Goal: Book appointment/travel/reservation

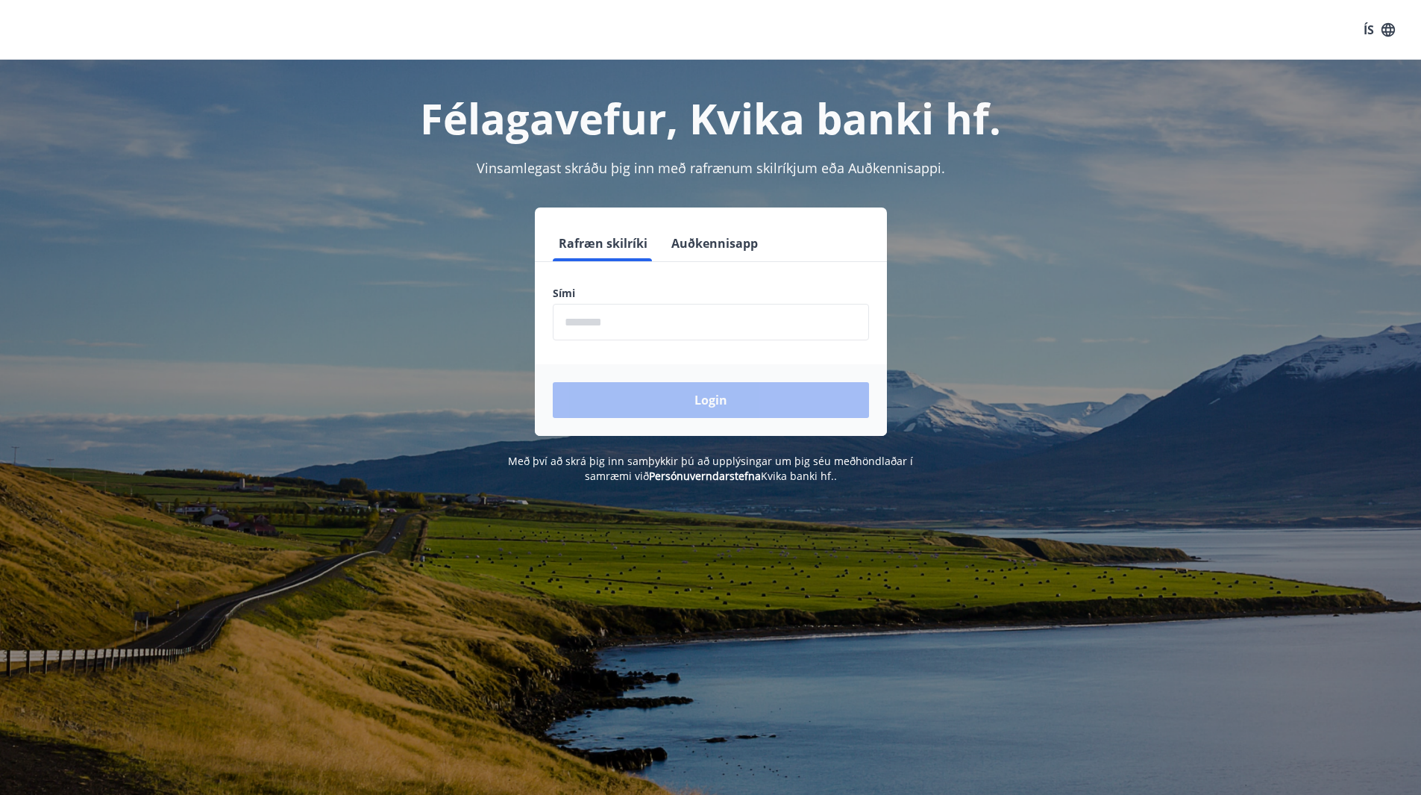
click at [602, 319] on input "phone" at bounding box center [711, 322] width 316 height 37
type input "********"
click at [649, 398] on button "Login" at bounding box center [711, 400] width 316 height 36
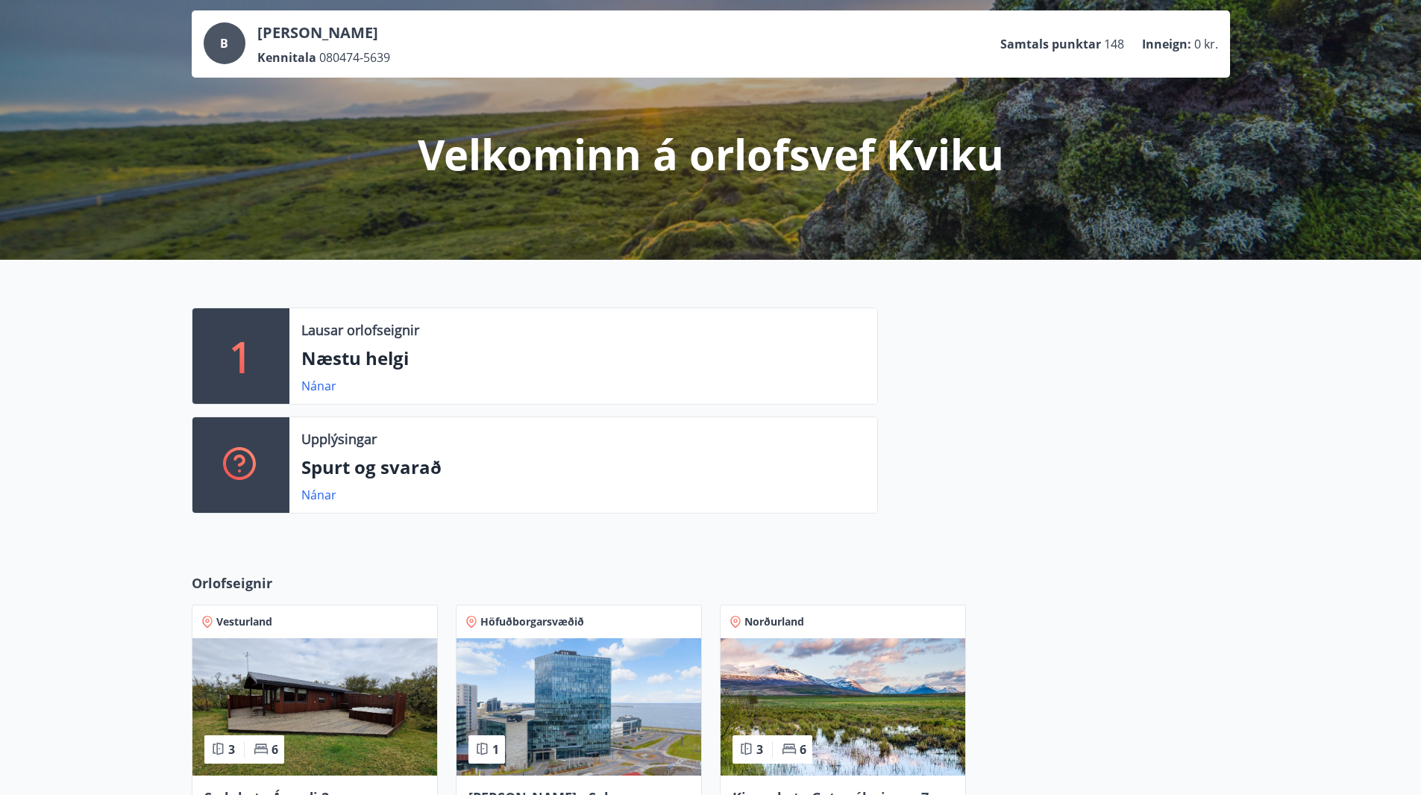
scroll to position [224, 0]
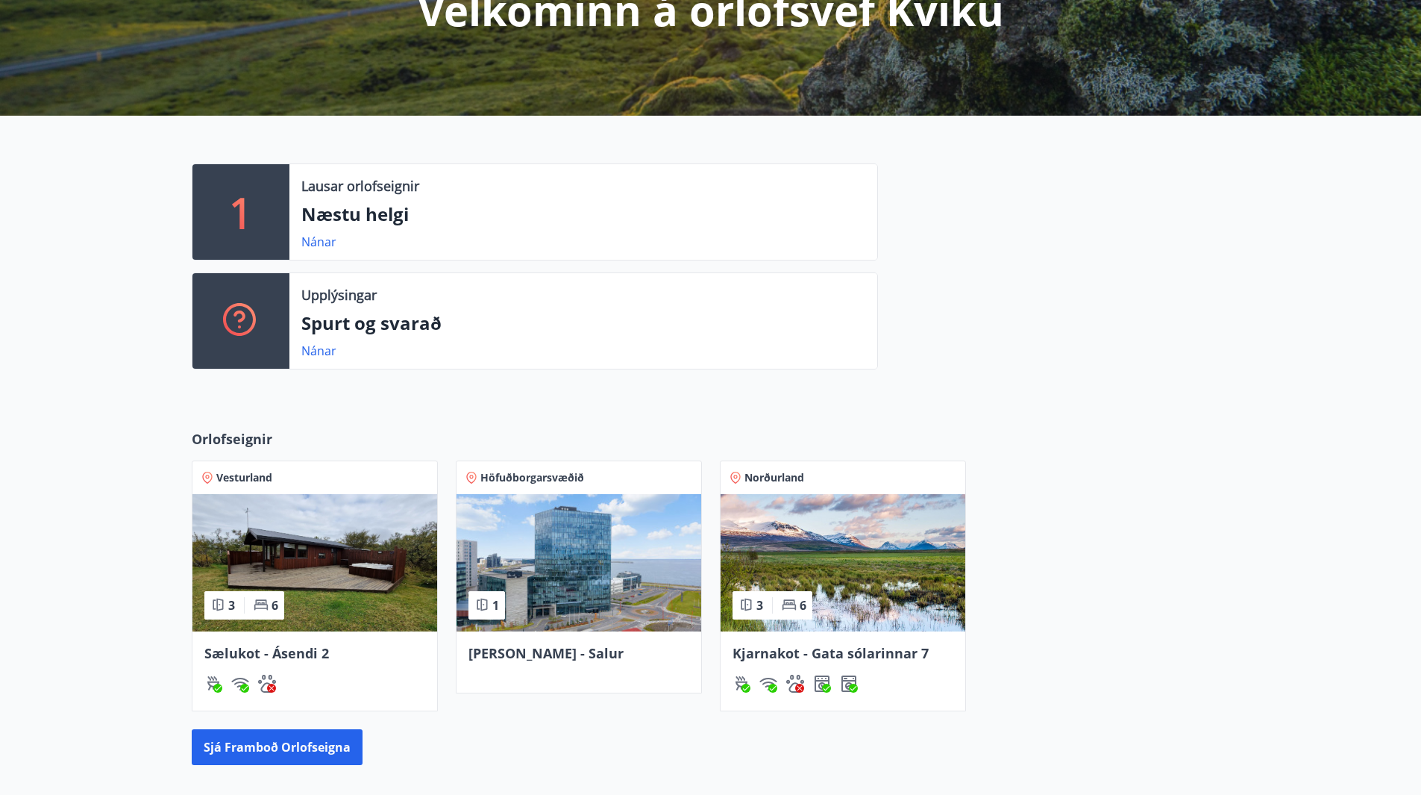
click at [861, 553] on img at bounding box center [843, 562] width 245 height 137
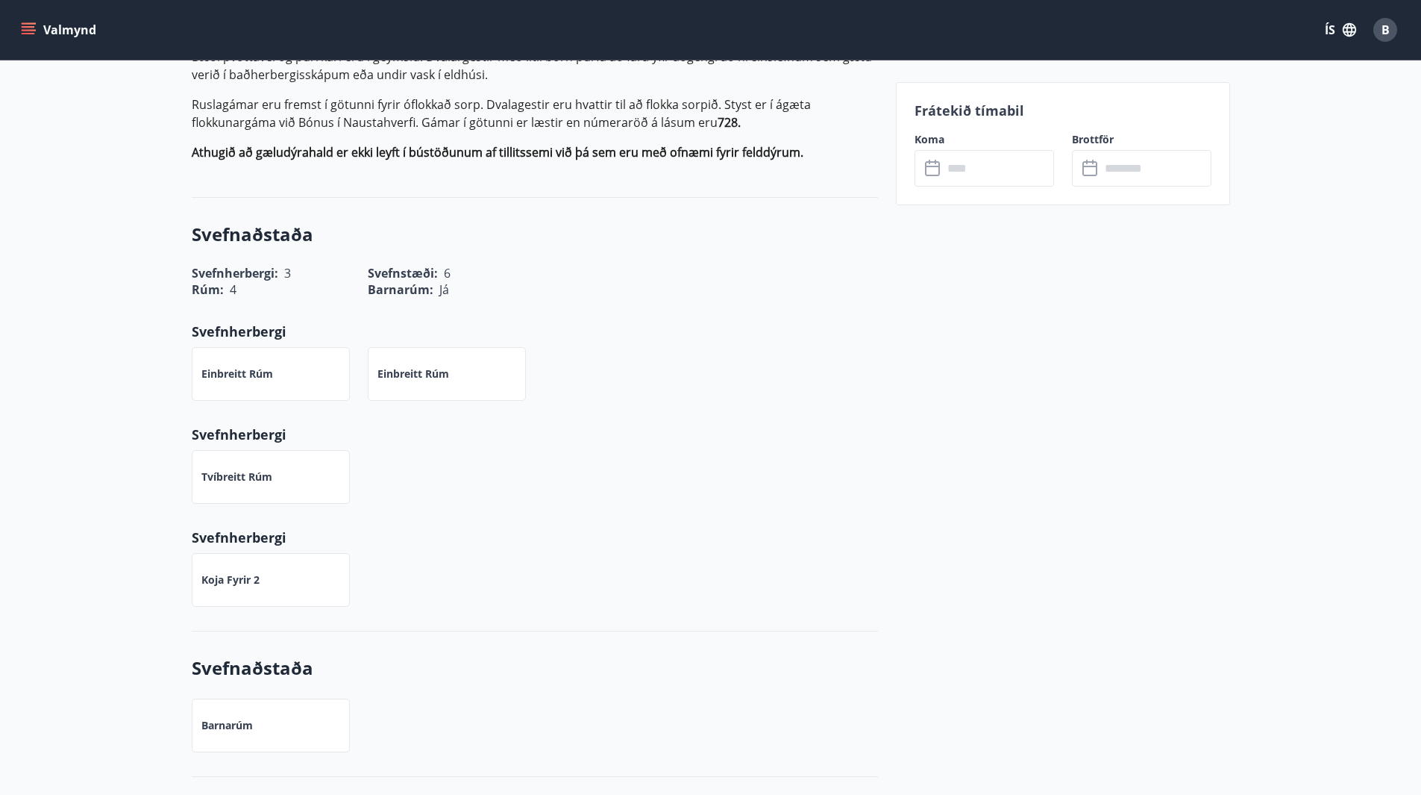
scroll to position [298, 0]
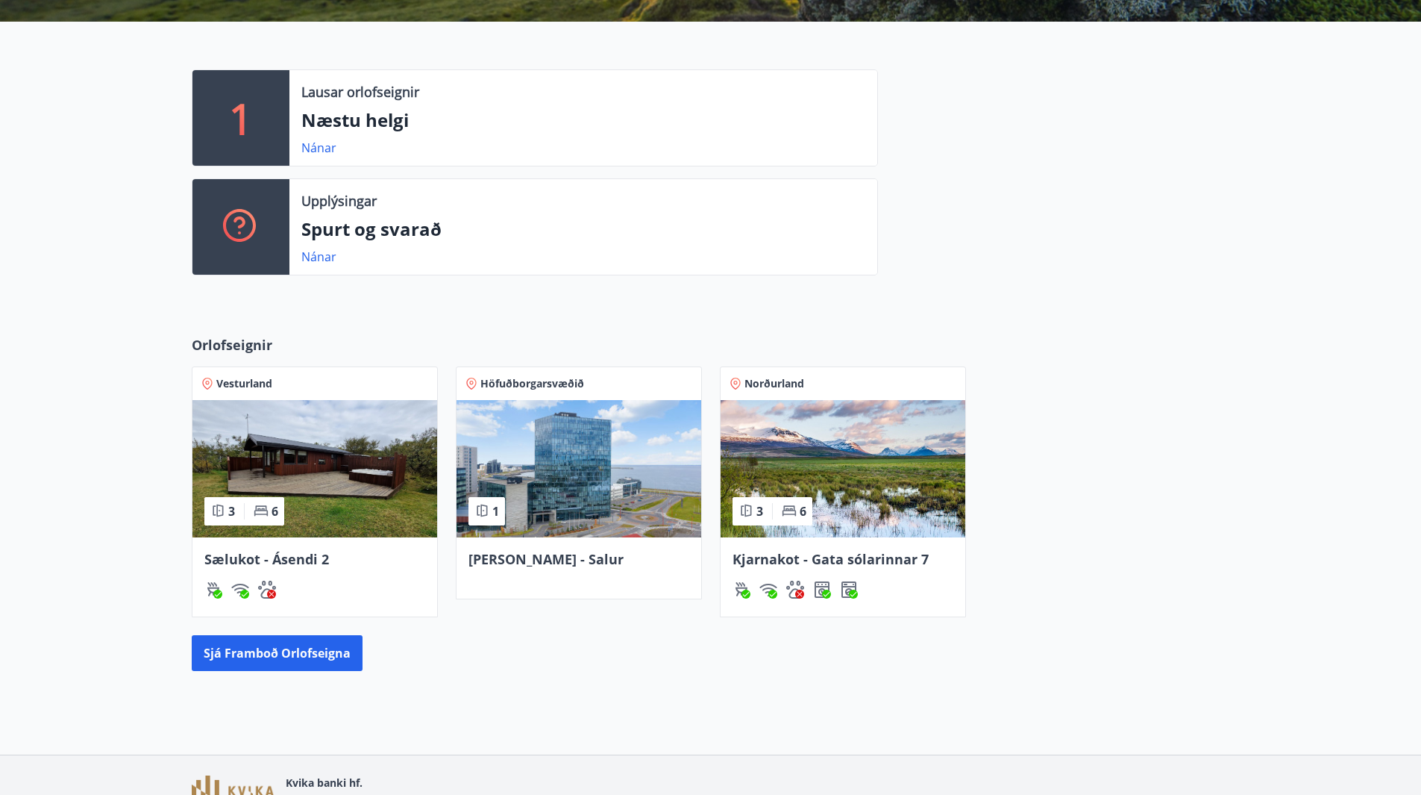
scroll to position [403, 0]
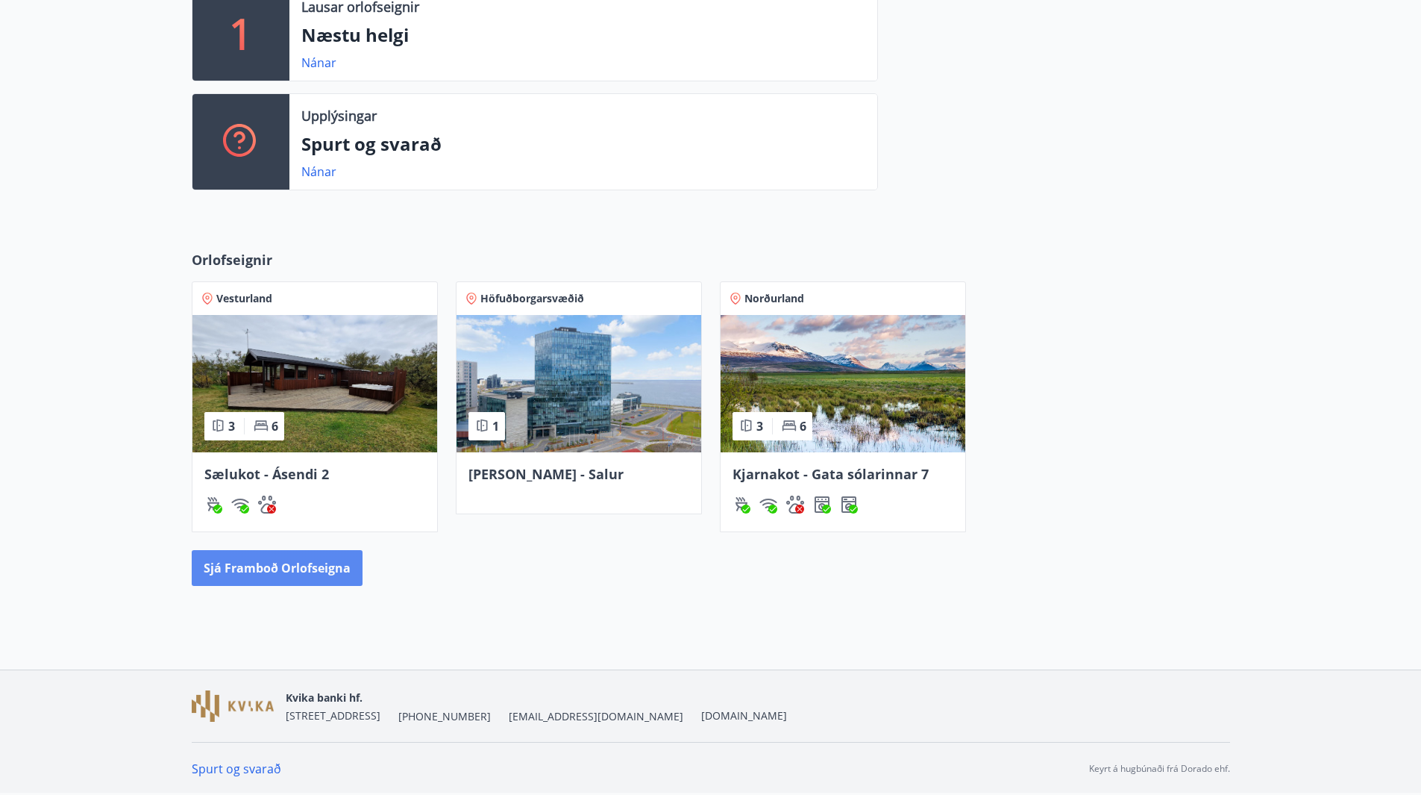
click at [304, 566] on button "Sjá framboð orlofseigna" at bounding box center [277, 568] width 171 height 36
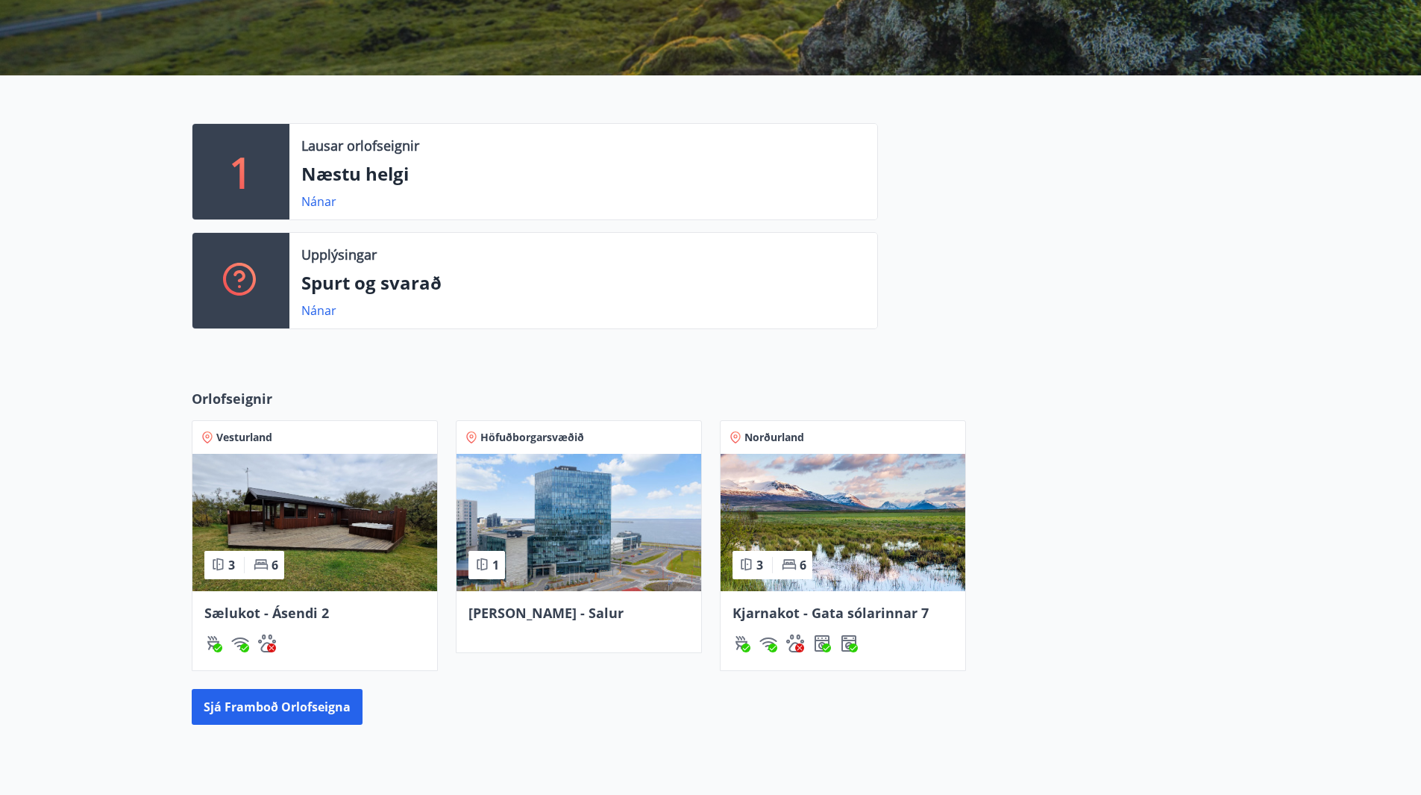
scroll to position [75, 0]
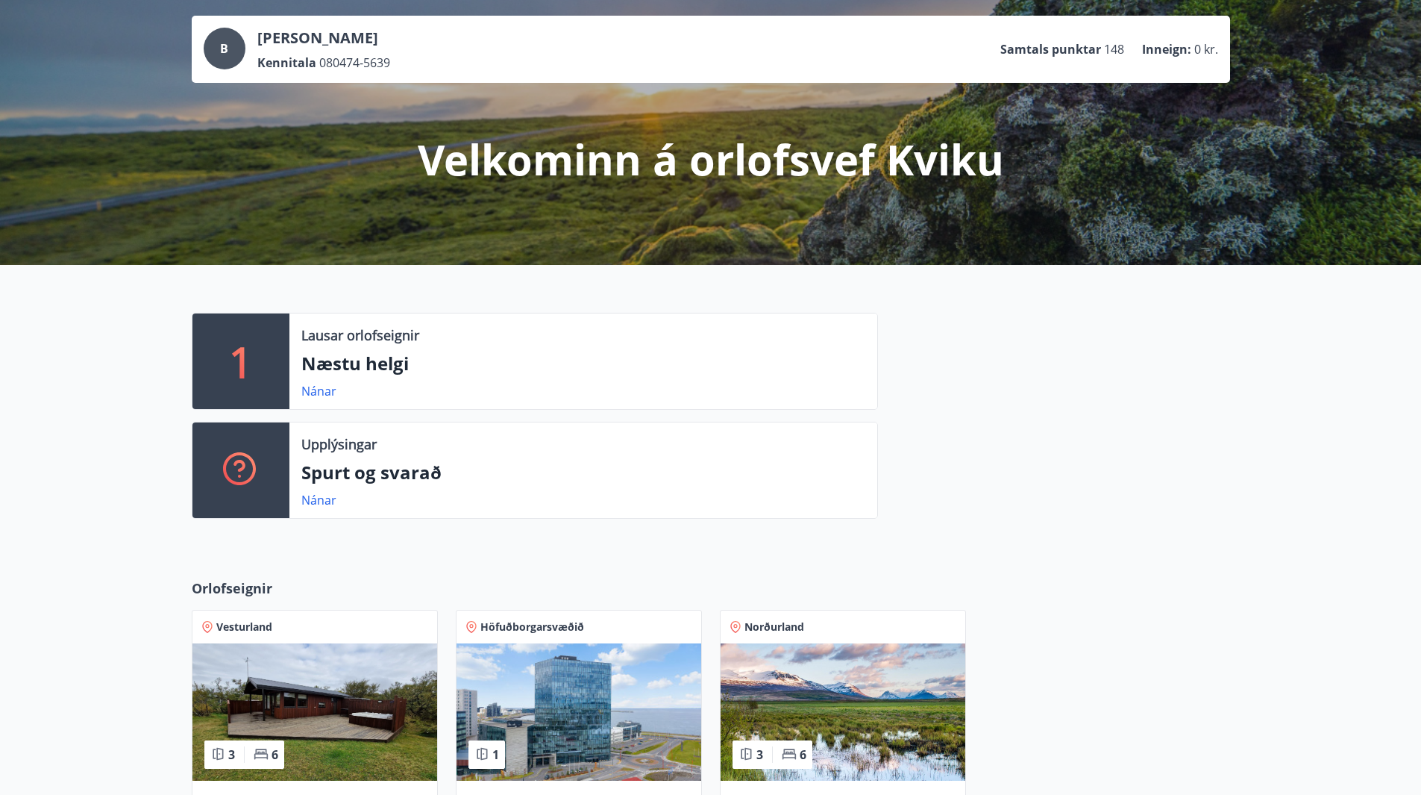
click at [859, 695] on img at bounding box center [843, 711] width 245 height 137
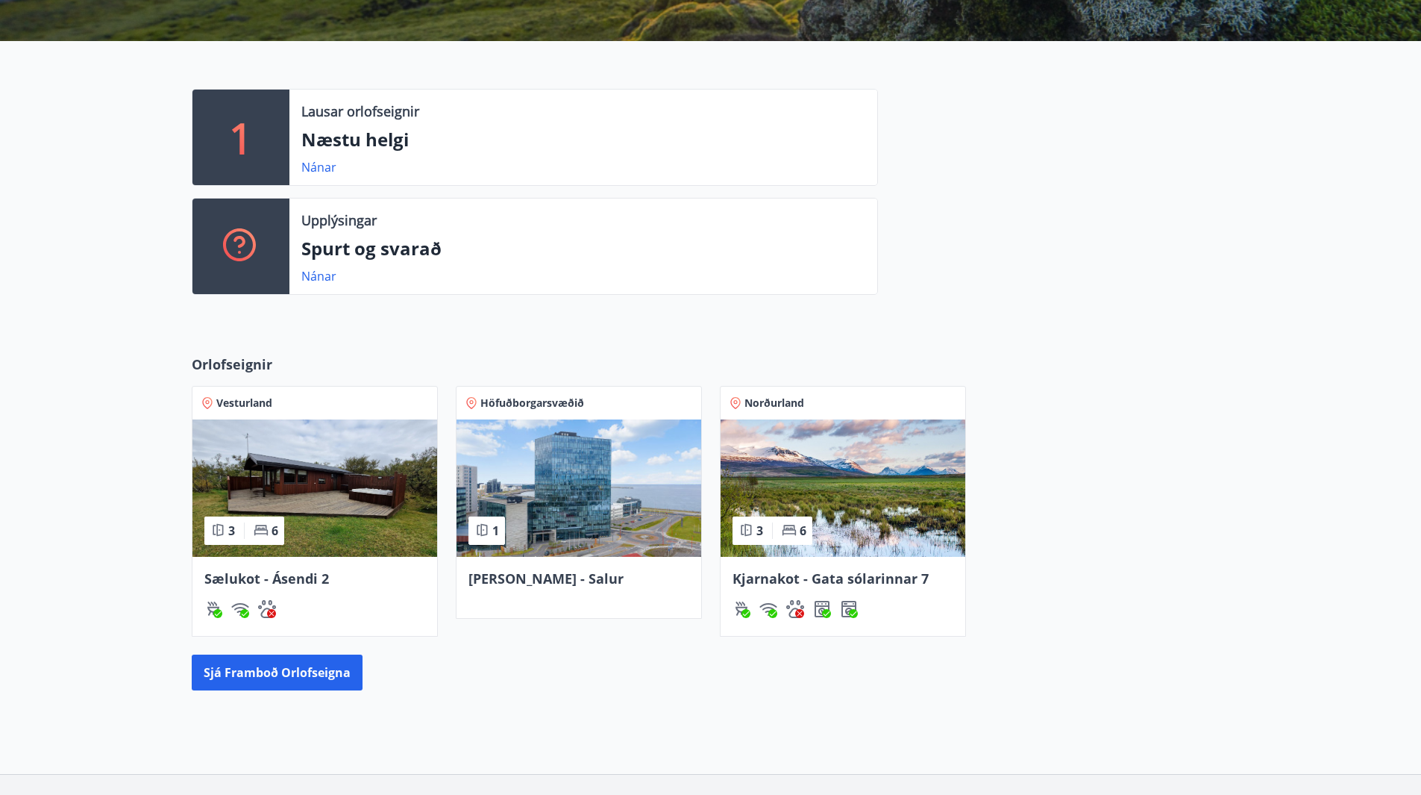
scroll to position [373, 0]
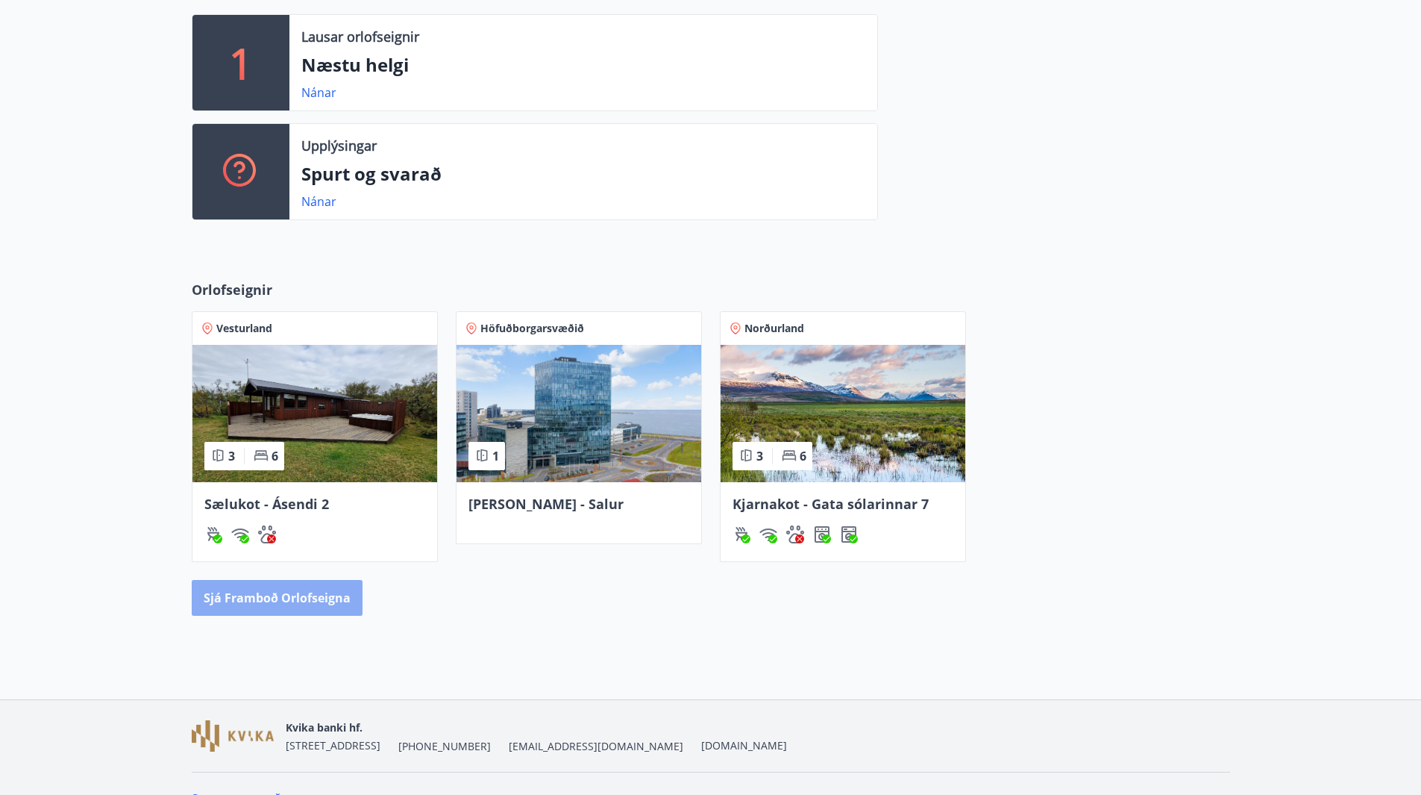
click at [278, 596] on button "Sjá framboð orlofseigna" at bounding box center [277, 598] width 171 height 36
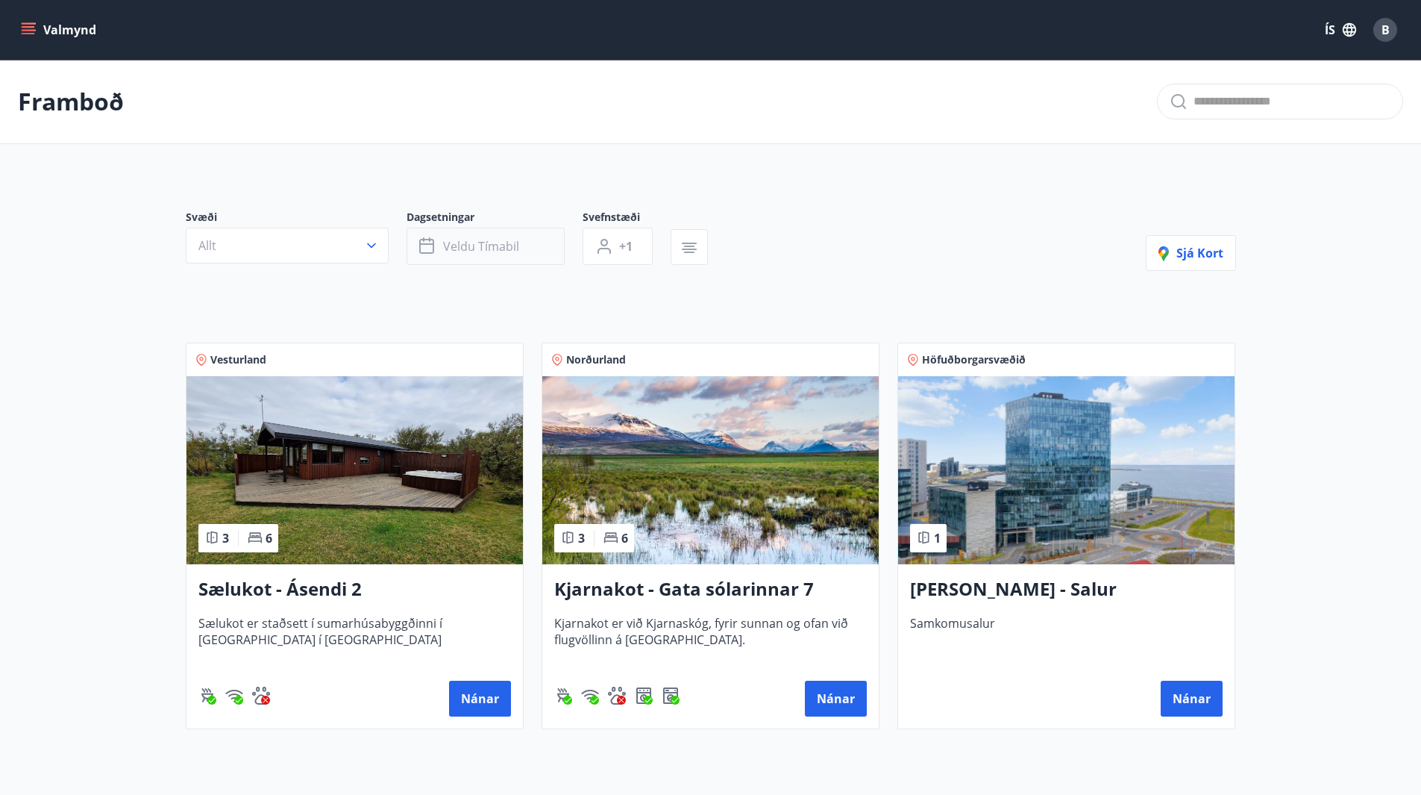
click at [433, 242] on icon "button" at bounding box center [426, 246] width 15 height 15
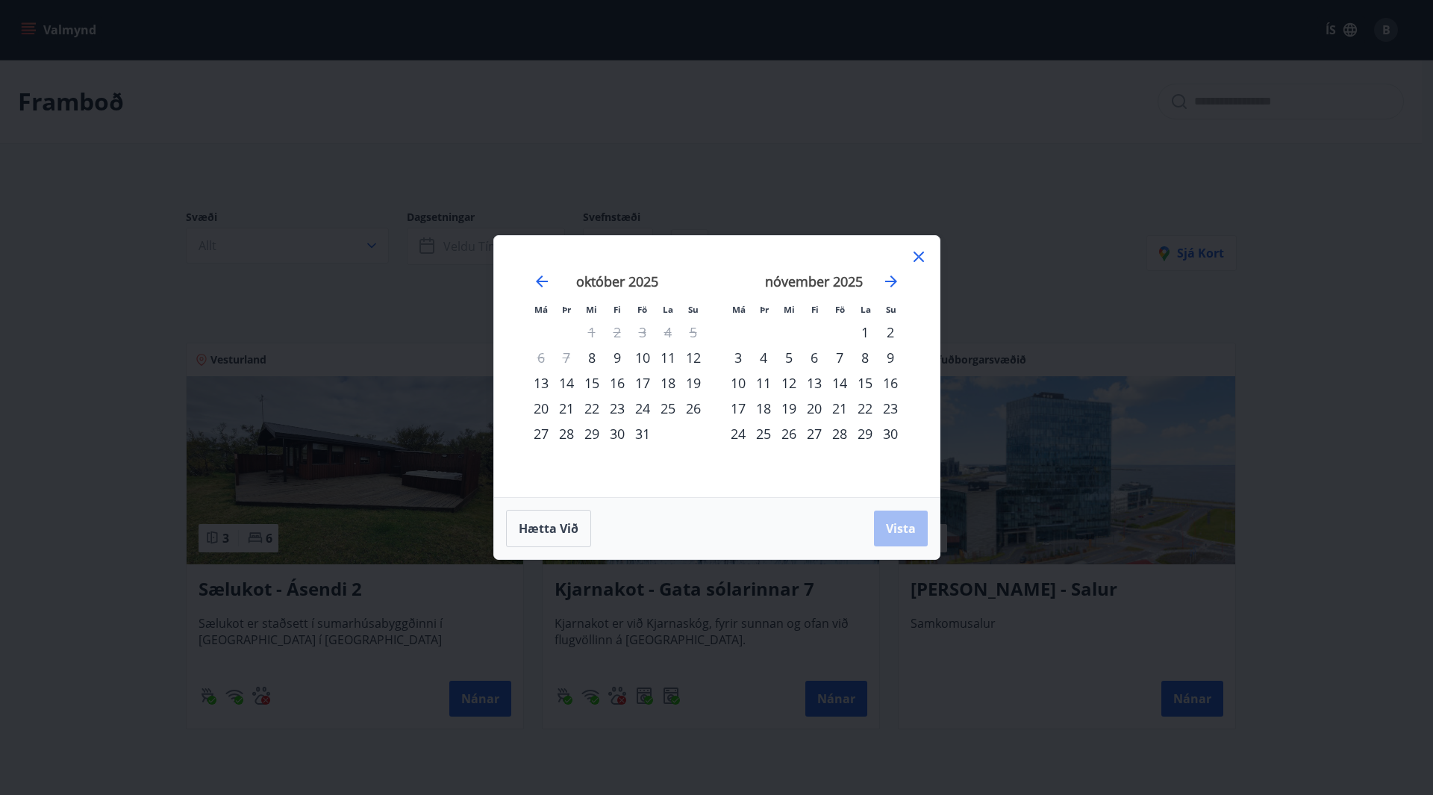
click at [917, 250] on icon at bounding box center [918, 257] width 18 height 18
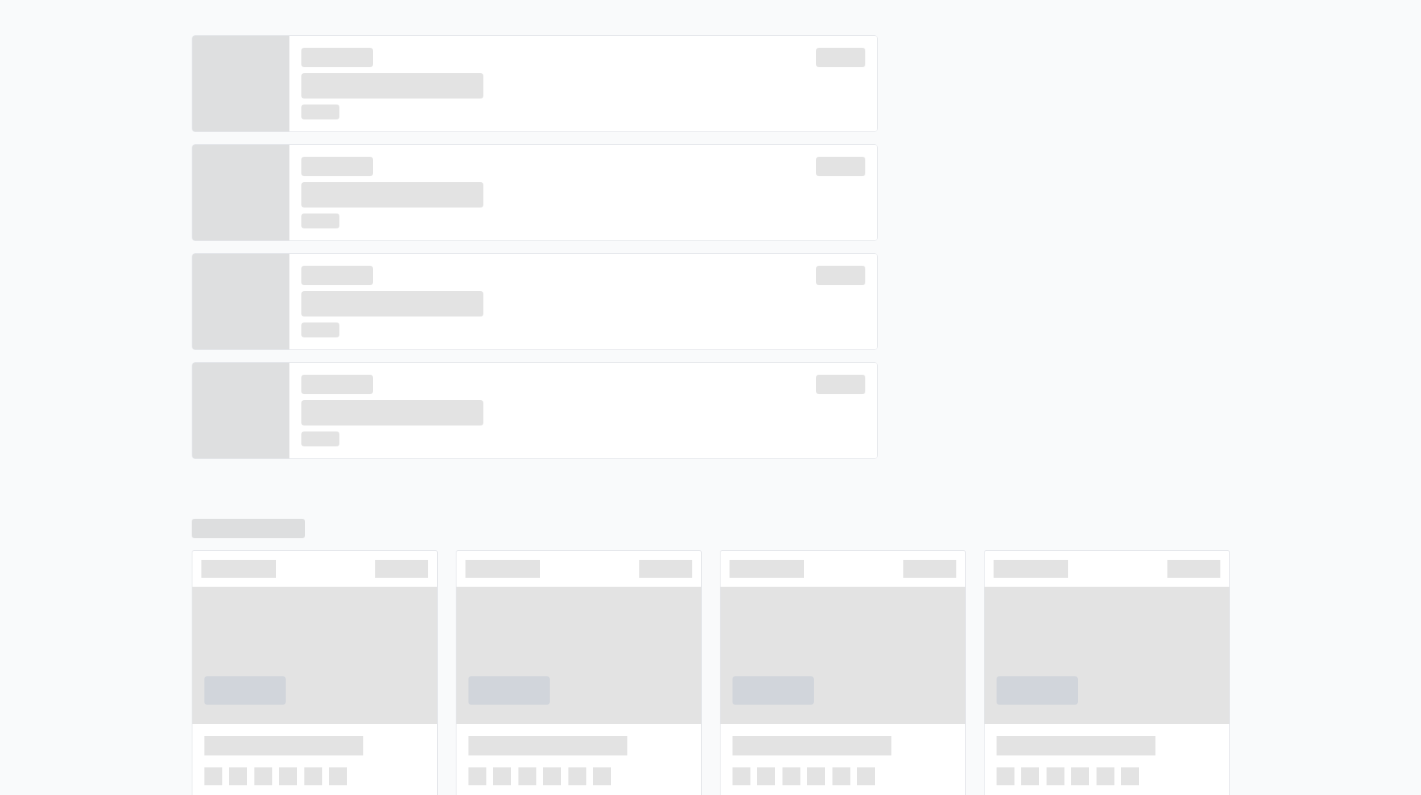
scroll to position [352, 0]
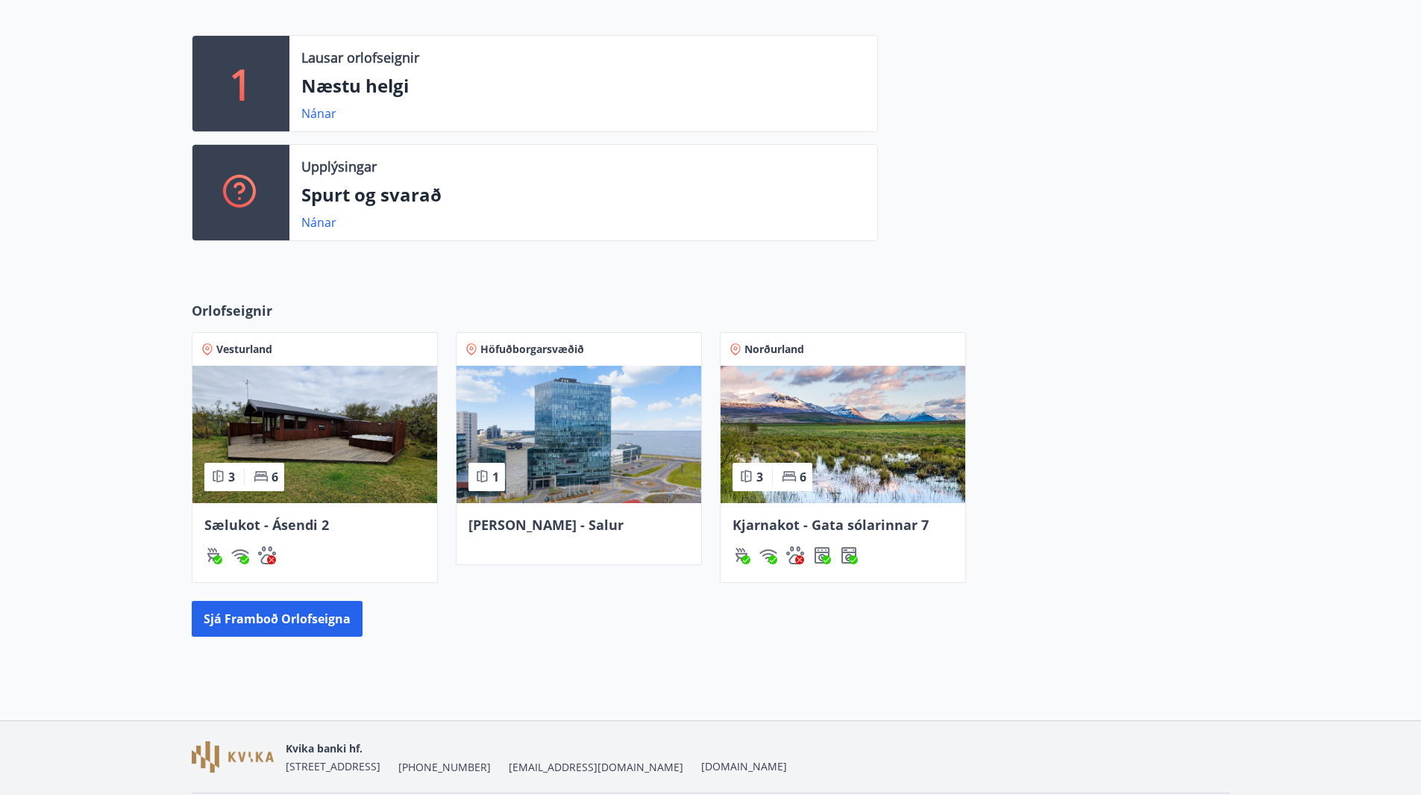
click at [801, 512] on div "Kjarnakot - Gata sólarinnar 7" at bounding box center [843, 542] width 245 height 79
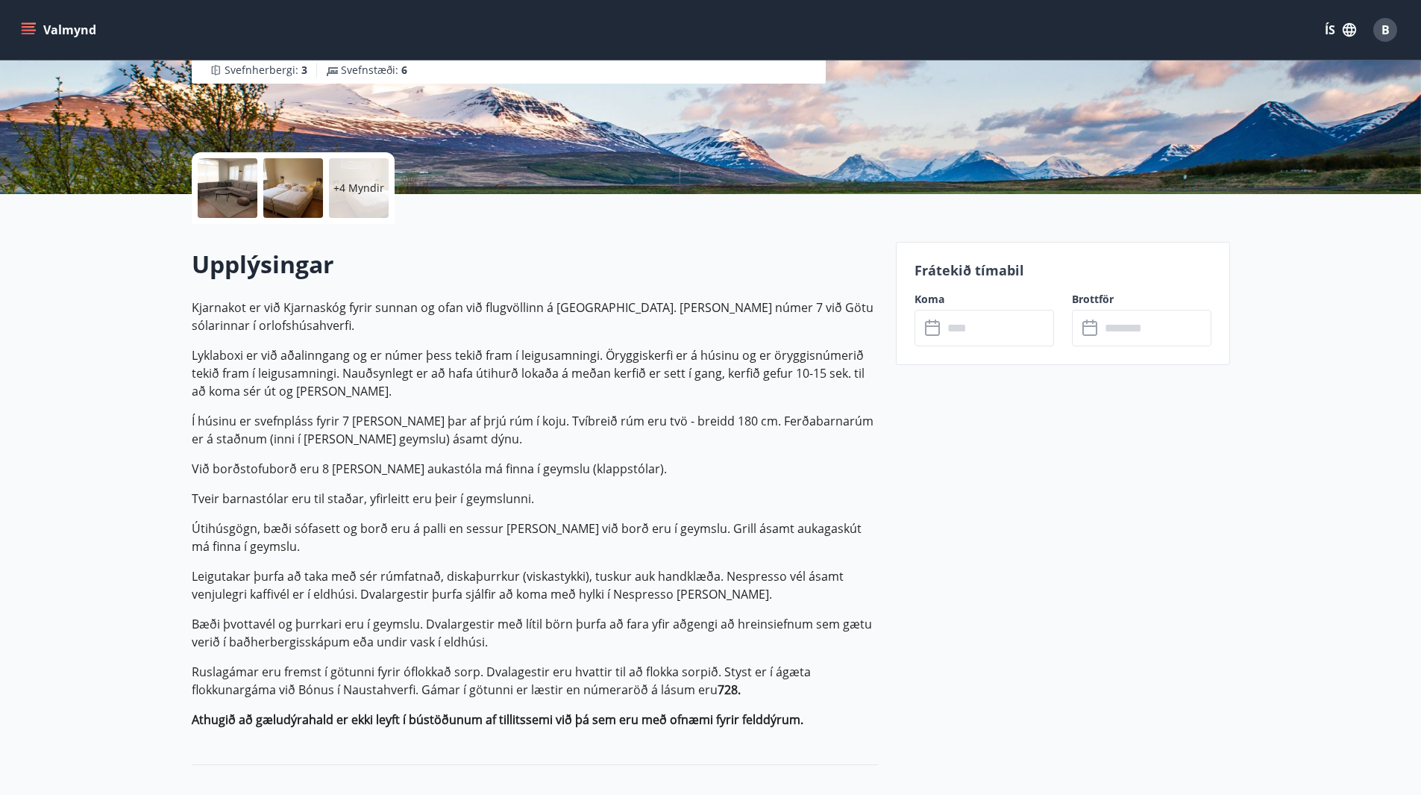
scroll to position [149, 0]
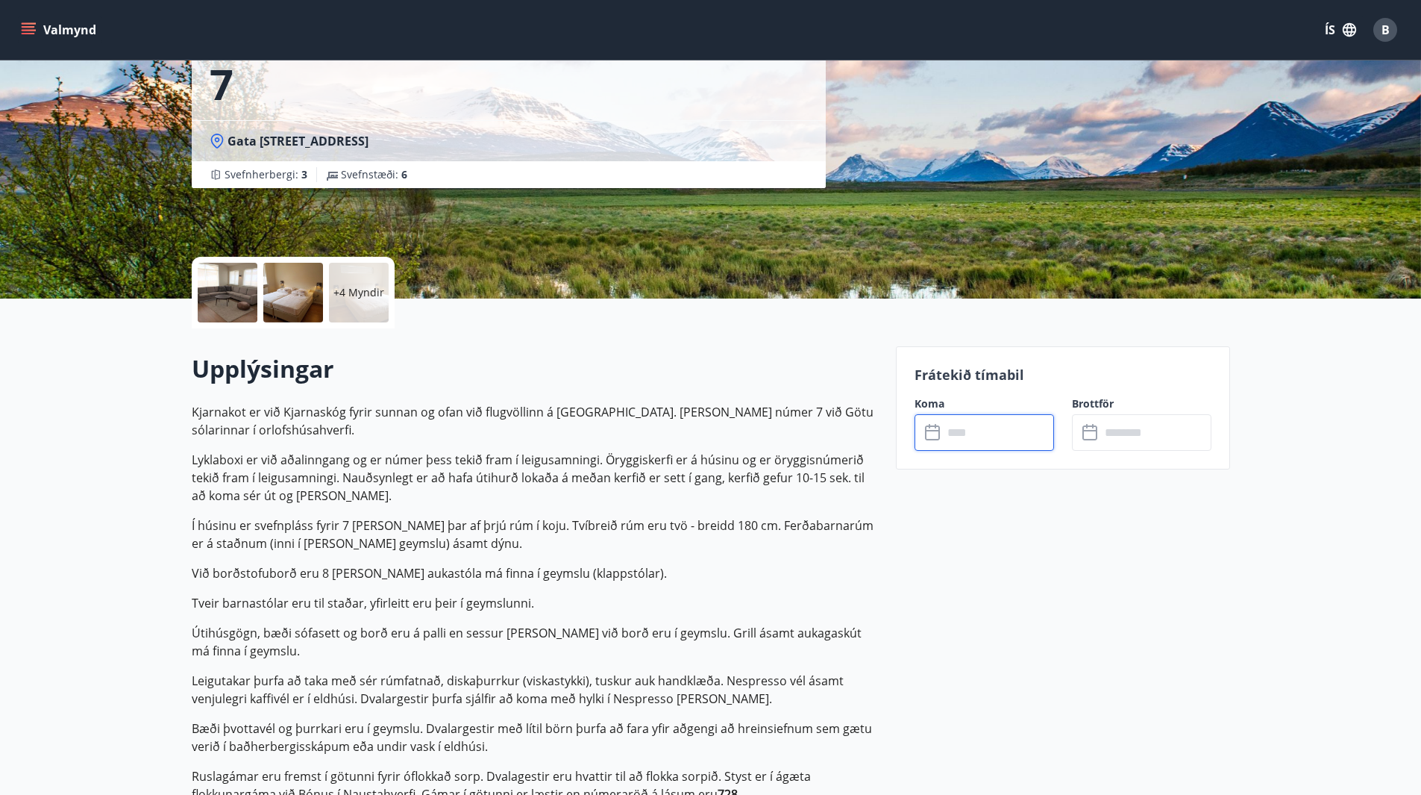
click at [970, 433] on input "text" at bounding box center [998, 432] width 111 height 37
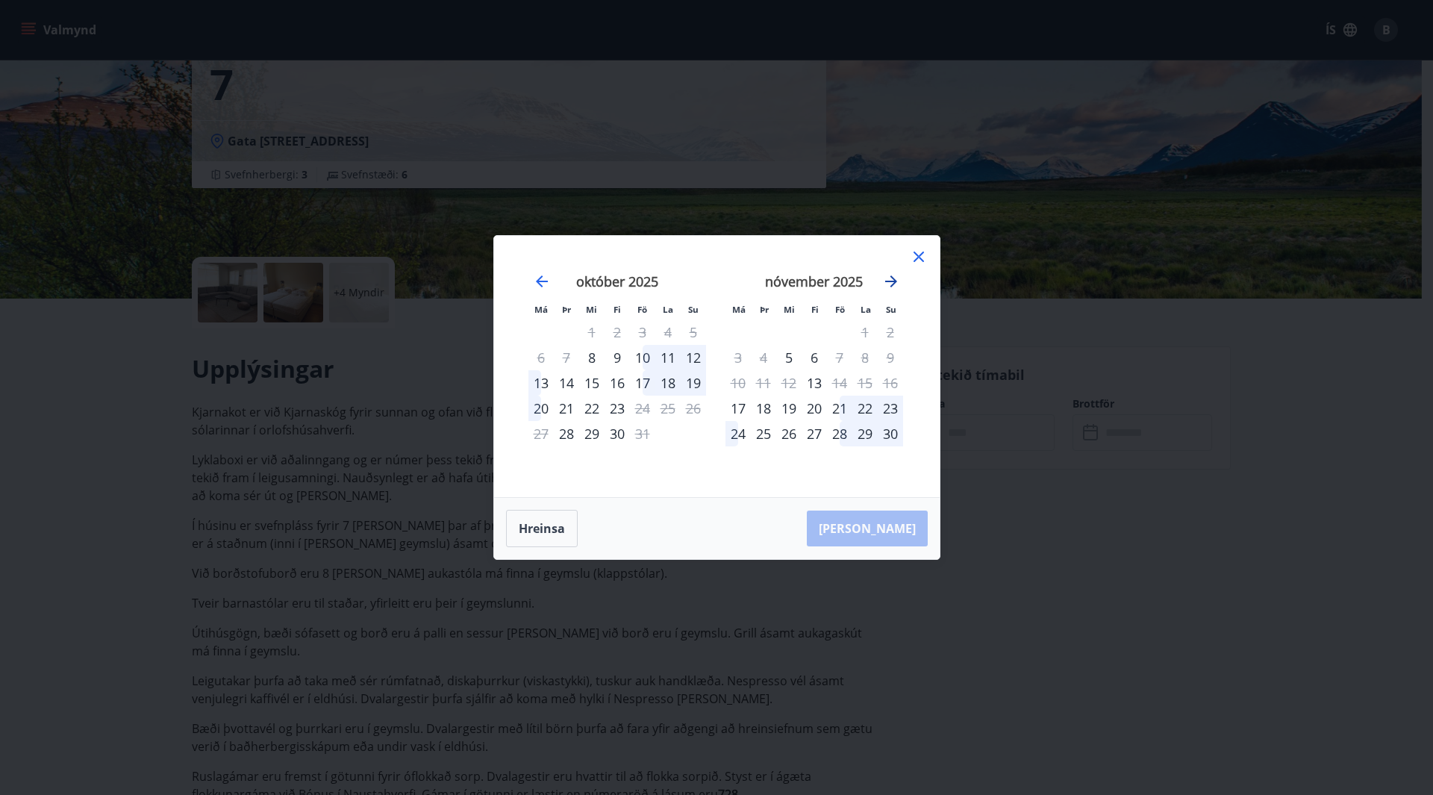
click at [891, 278] on icon "Move forward to switch to the next month." at bounding box center [891, 281] width 12 height 12
click at [921, 255] on icon at bounding box center [918, 257] width 18 height 18
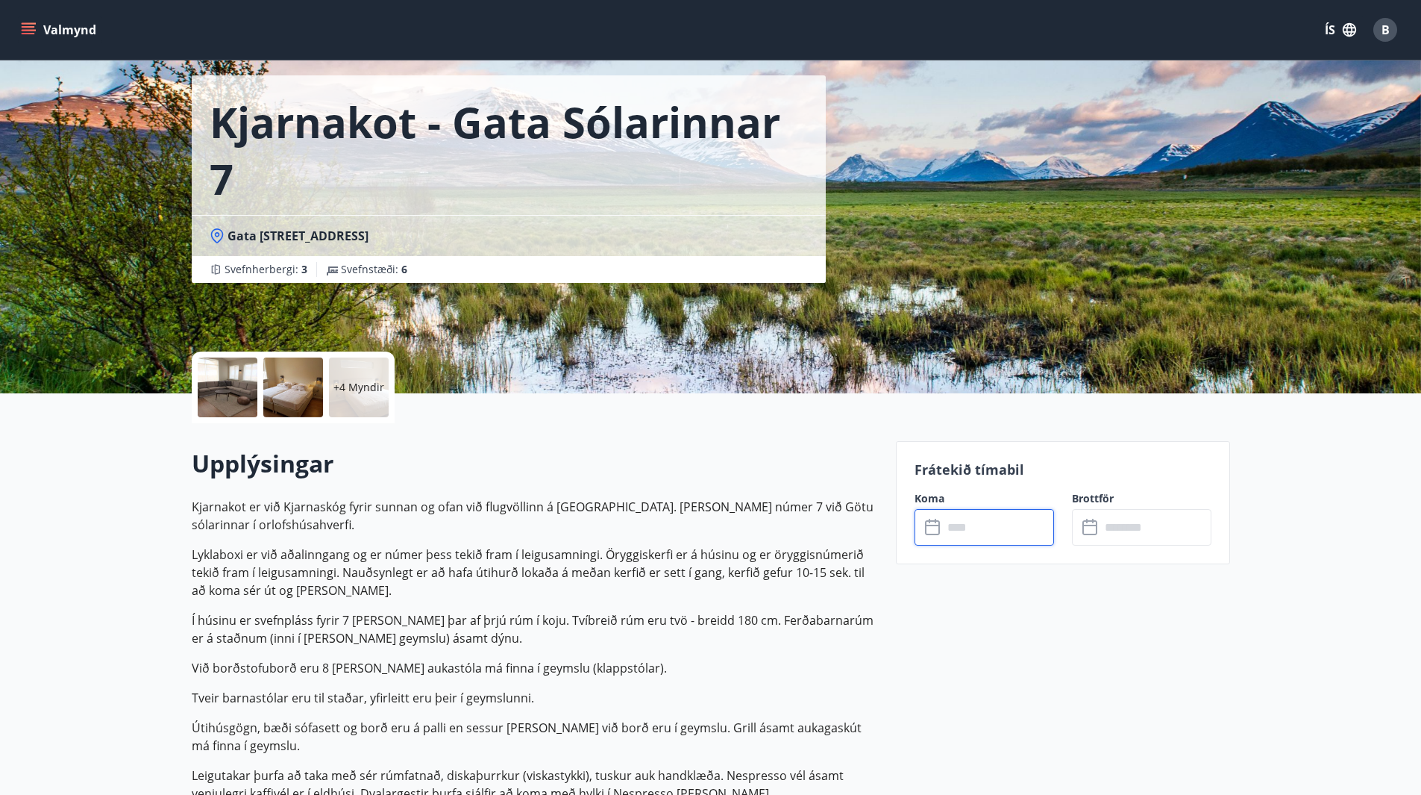
scroll to position [0, 0]
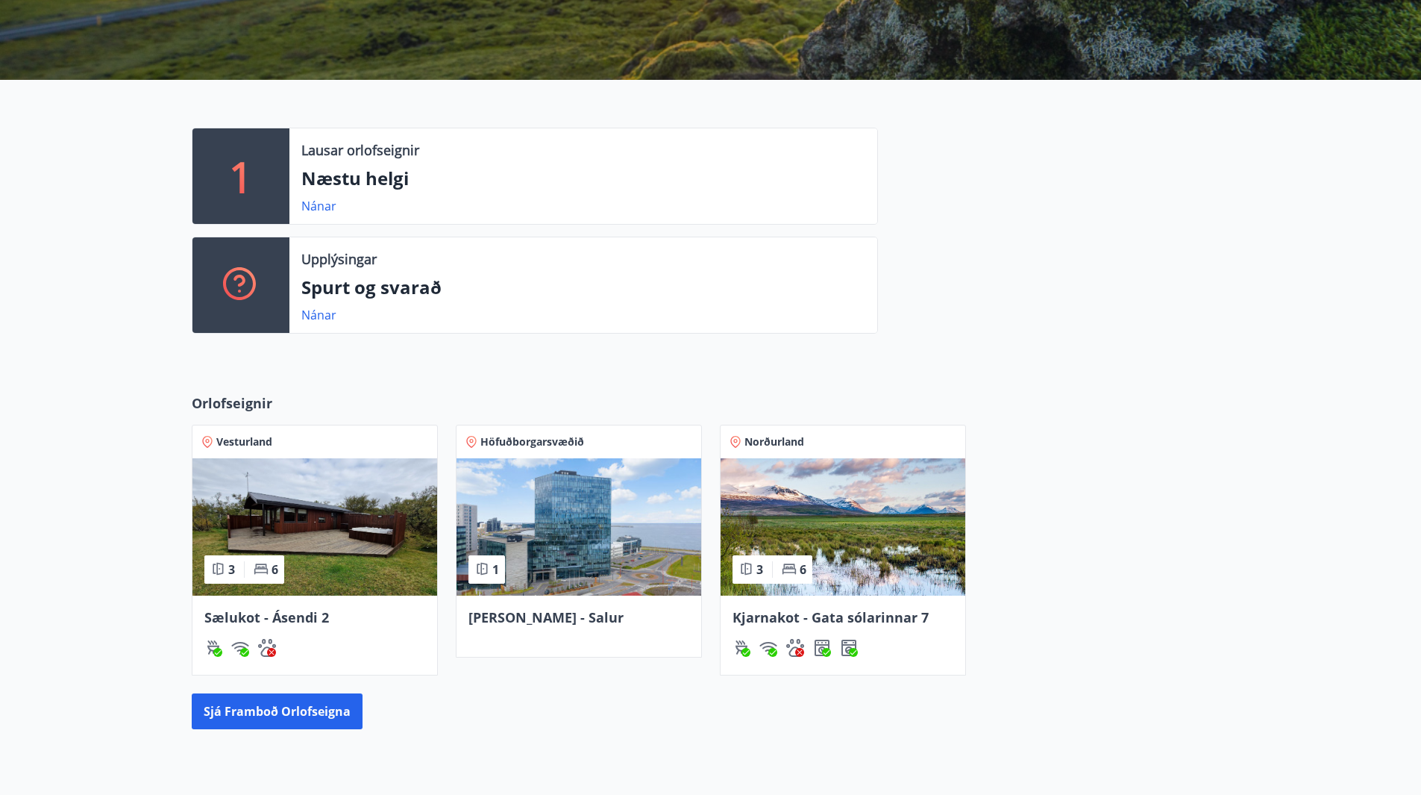
scroll to position [373, 0]
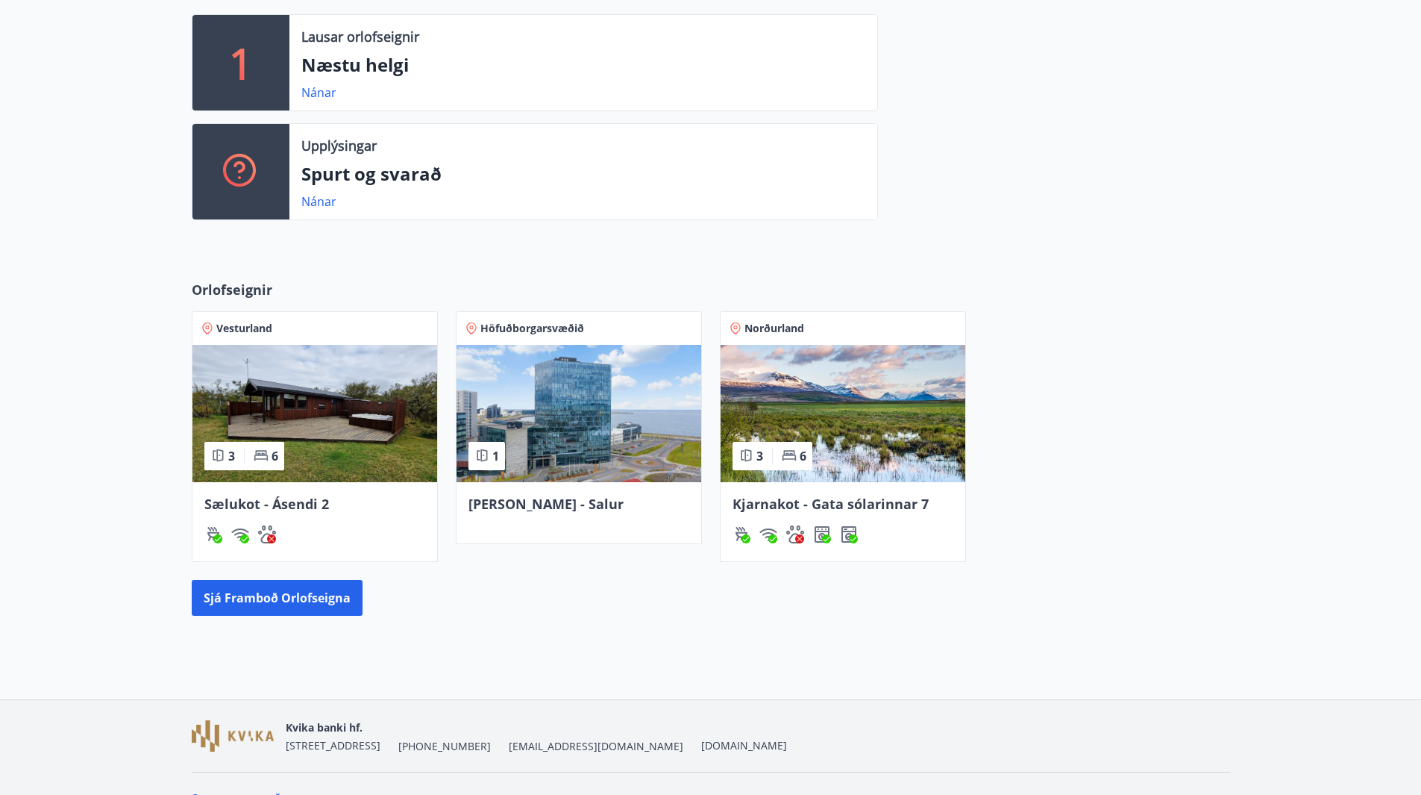
click at [542, 489] on div "[PERSON_NAME] - Salur" at bounding box center [579, 512] width 245 height 61
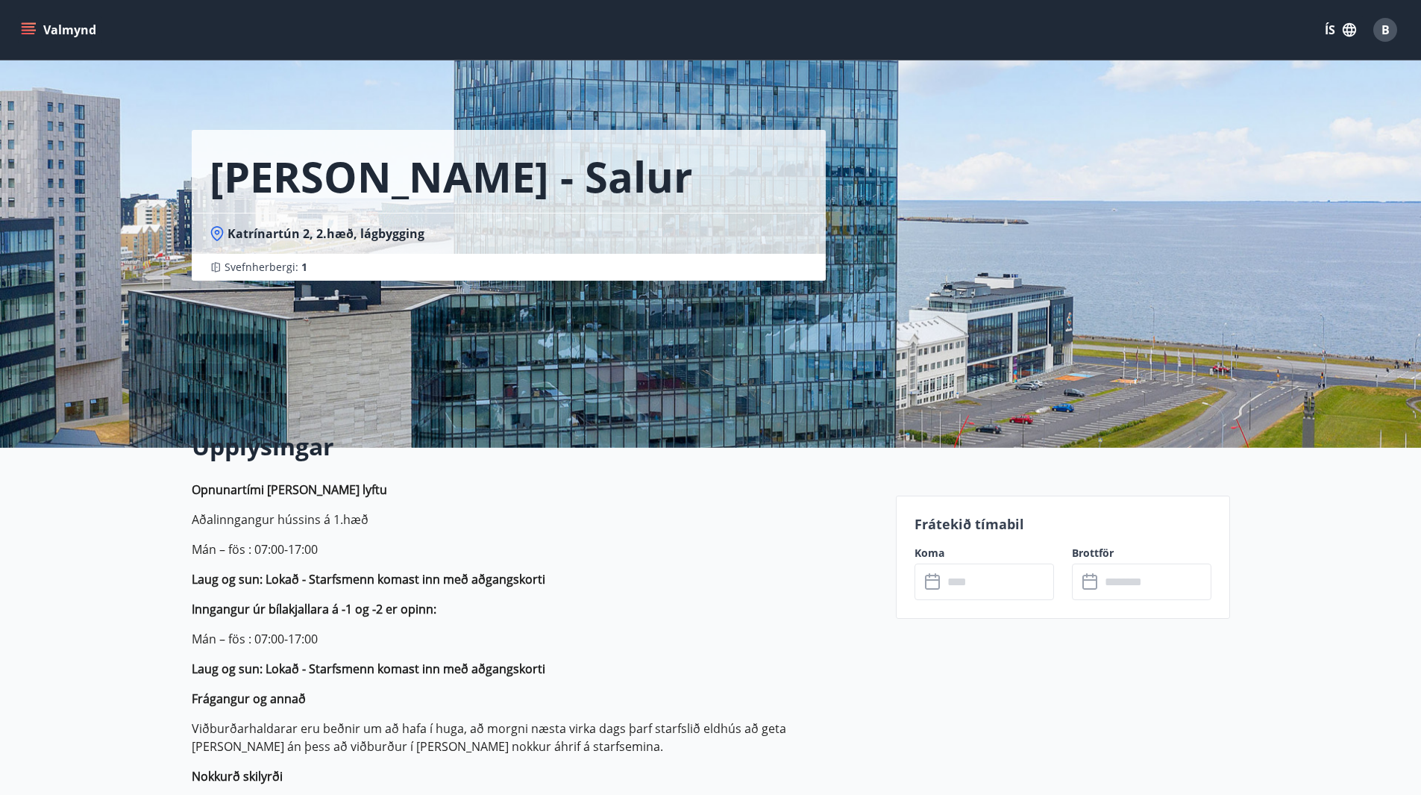
click at [974, 583] on input "text" at bounding box center [998, 581] width 111 height 37
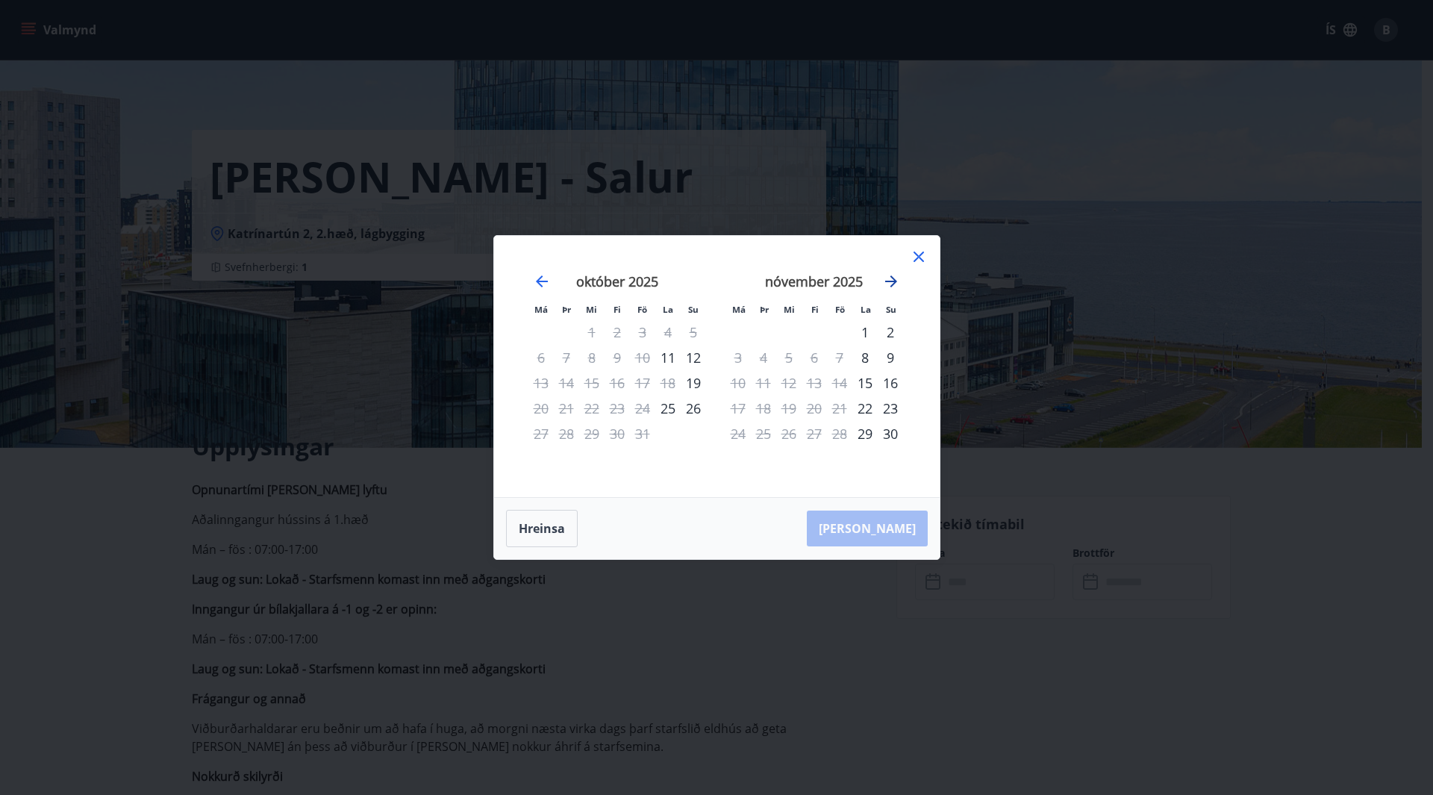
click at [896, 277] on icon "Move forward to switch to the next month." at bounding box center [891, 281] width 18 height 18
click at [912, 248] on icon at bounding box center [918, 257] width 18 height 18
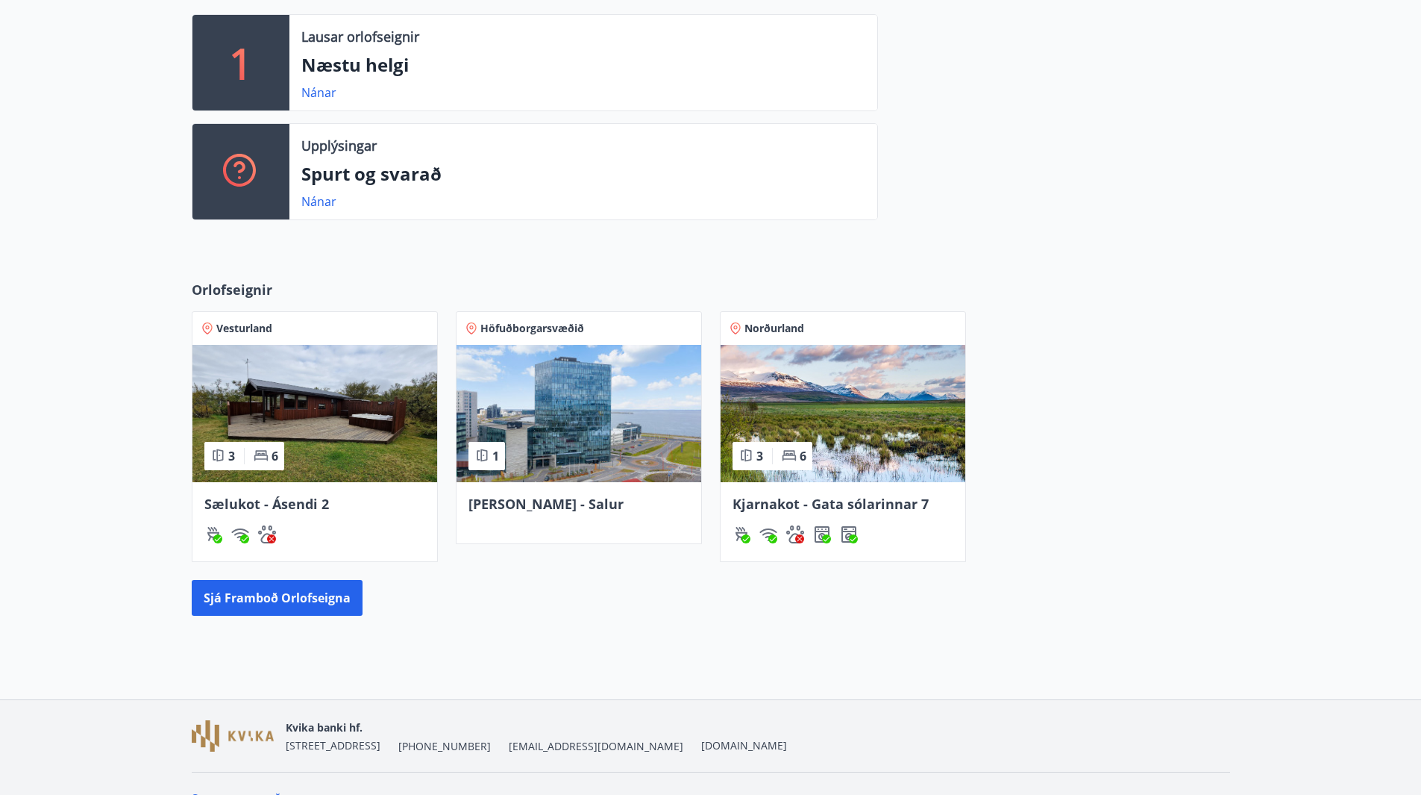
scroll to position [352, 0]
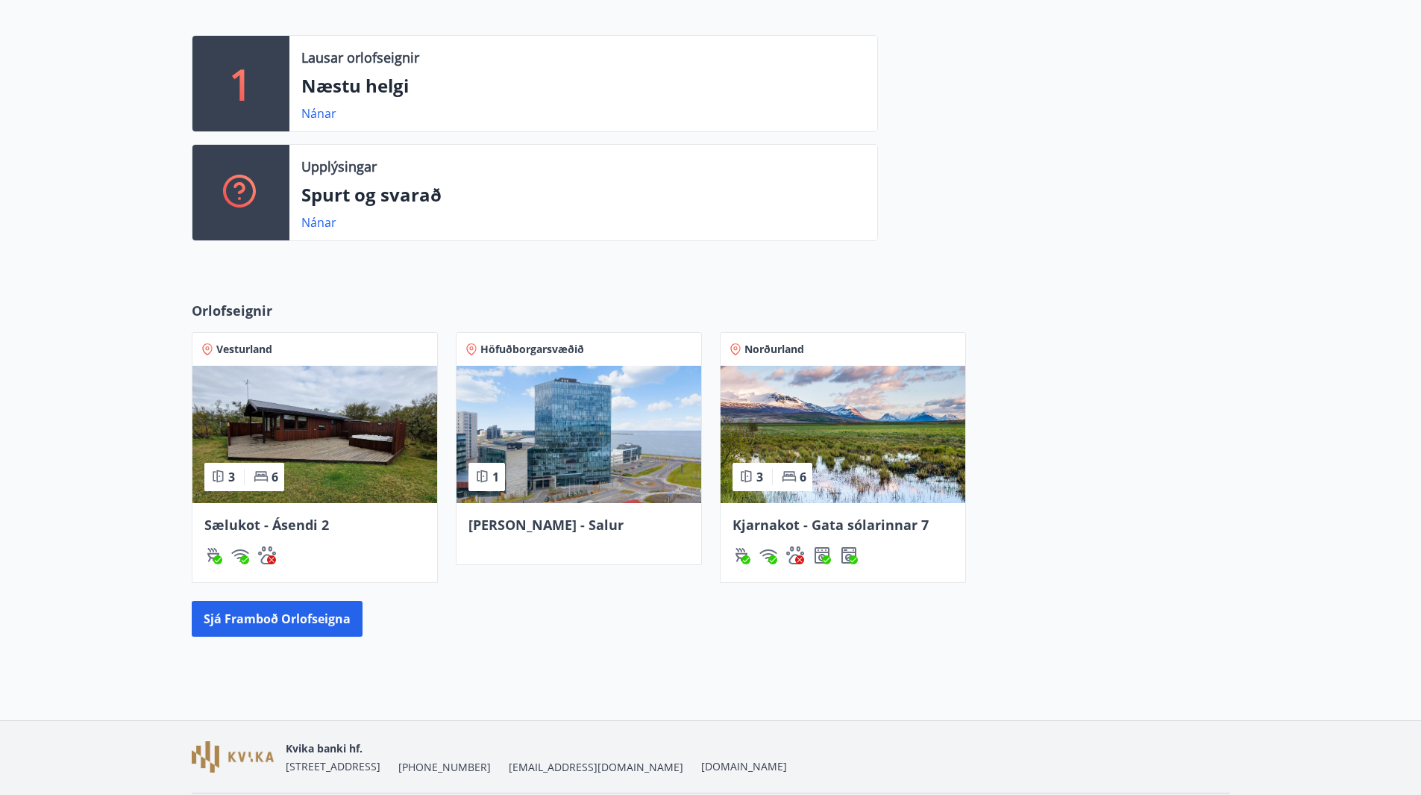
click at [338, 463] on img at bounding box center [314, 434] width 245 height 137
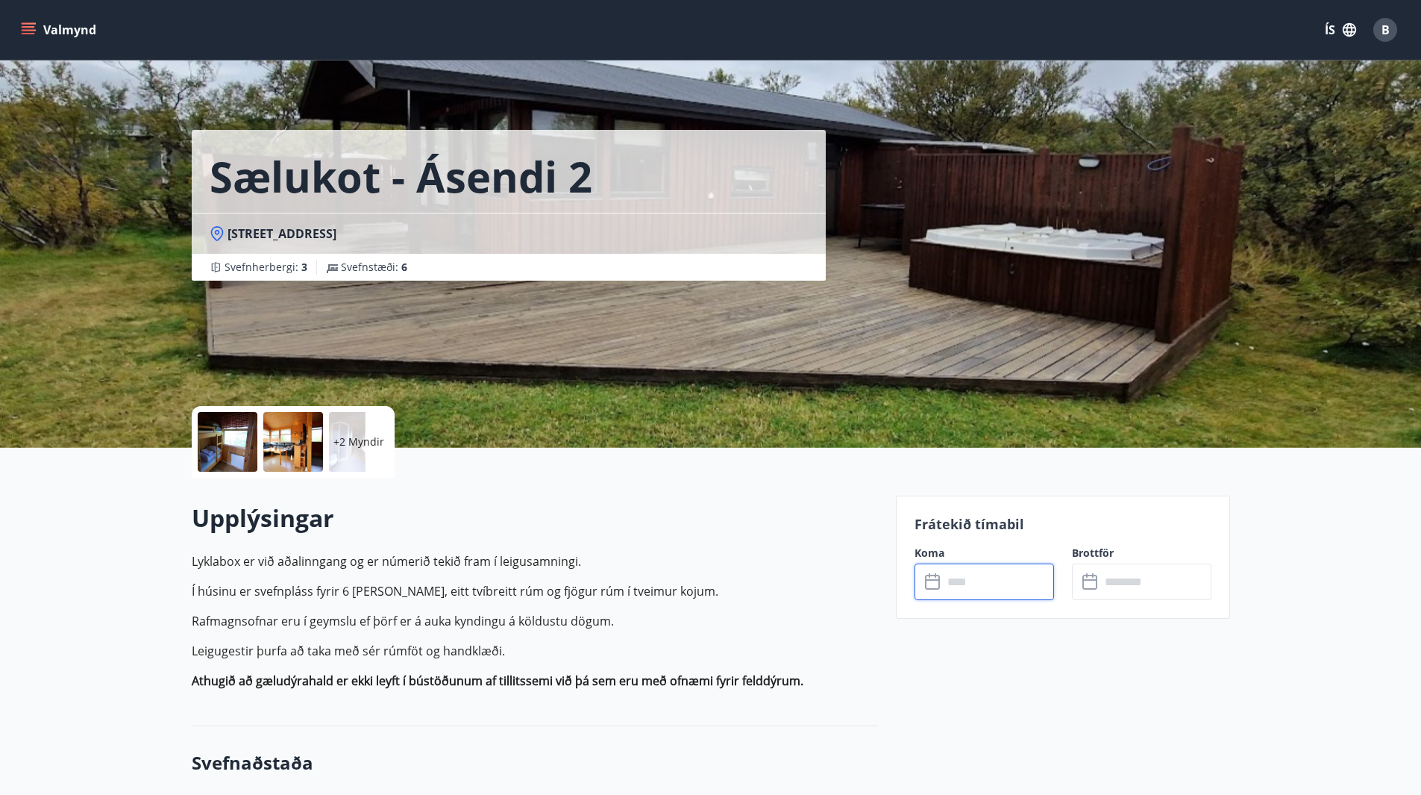
click at [960, 582] on input "text" at bounding box center [998, 581] width 111 height 37
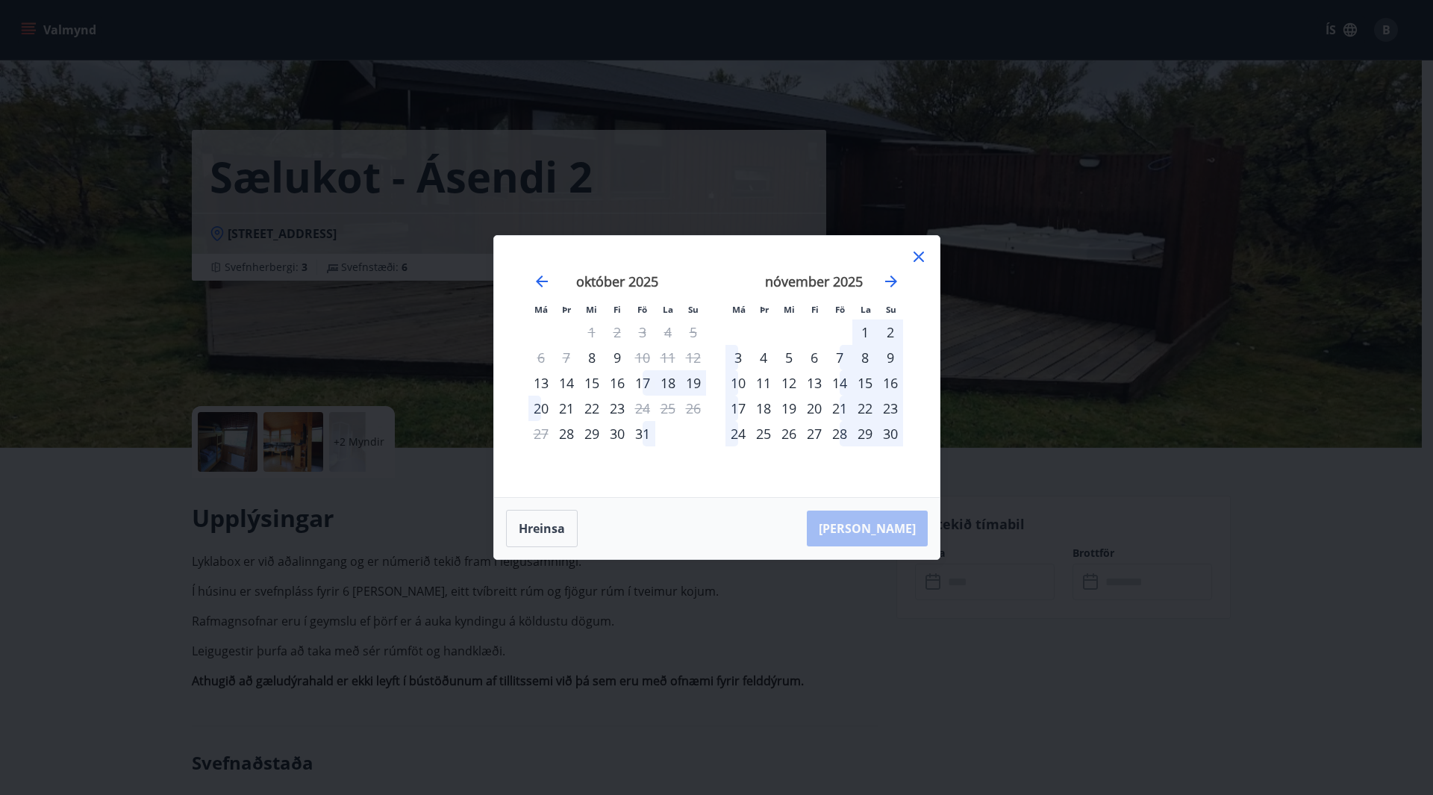
click at [912, 260] on icon at bounding box center [918, 257] width 18 height 18
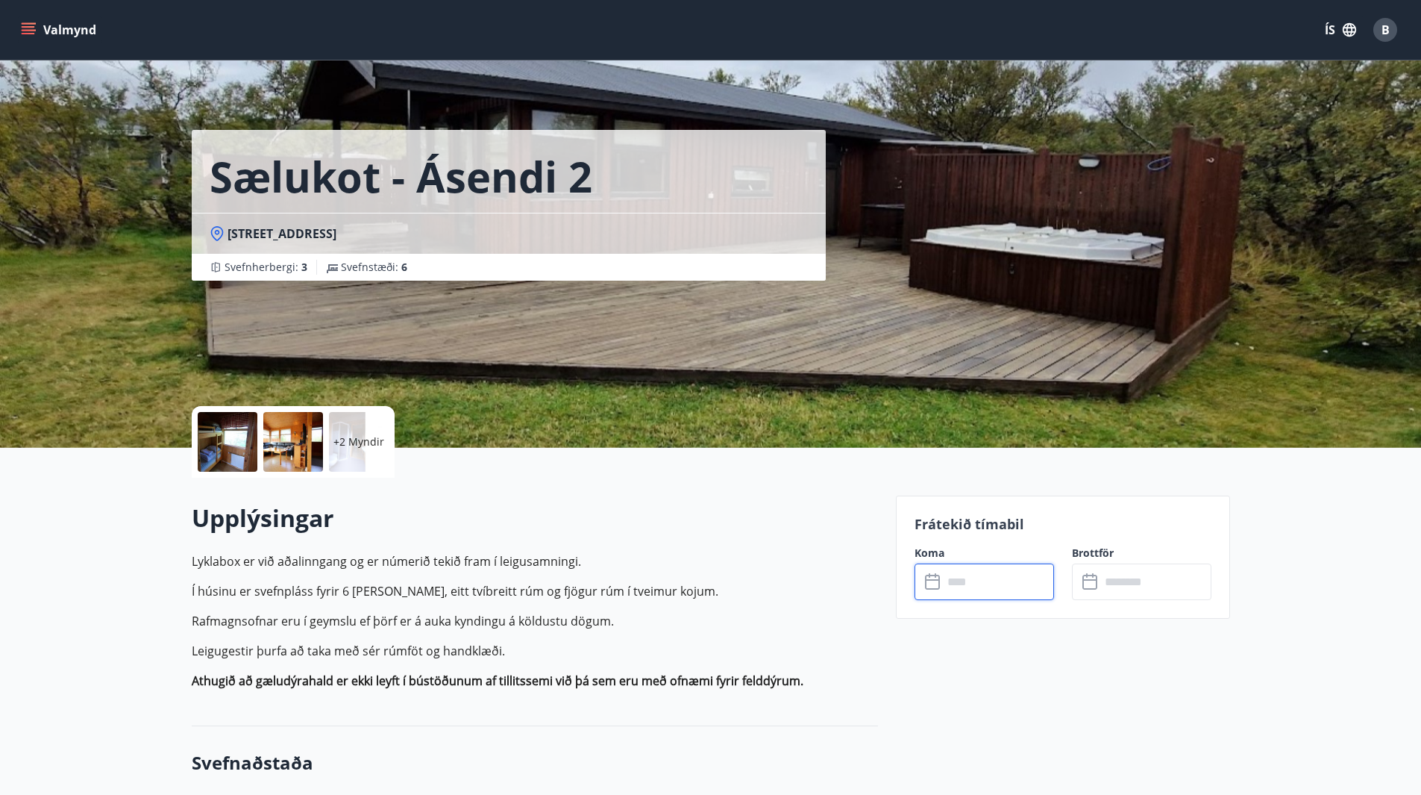
click at [227, 436] on div at bounding box center [228, 442] width 60 height 60
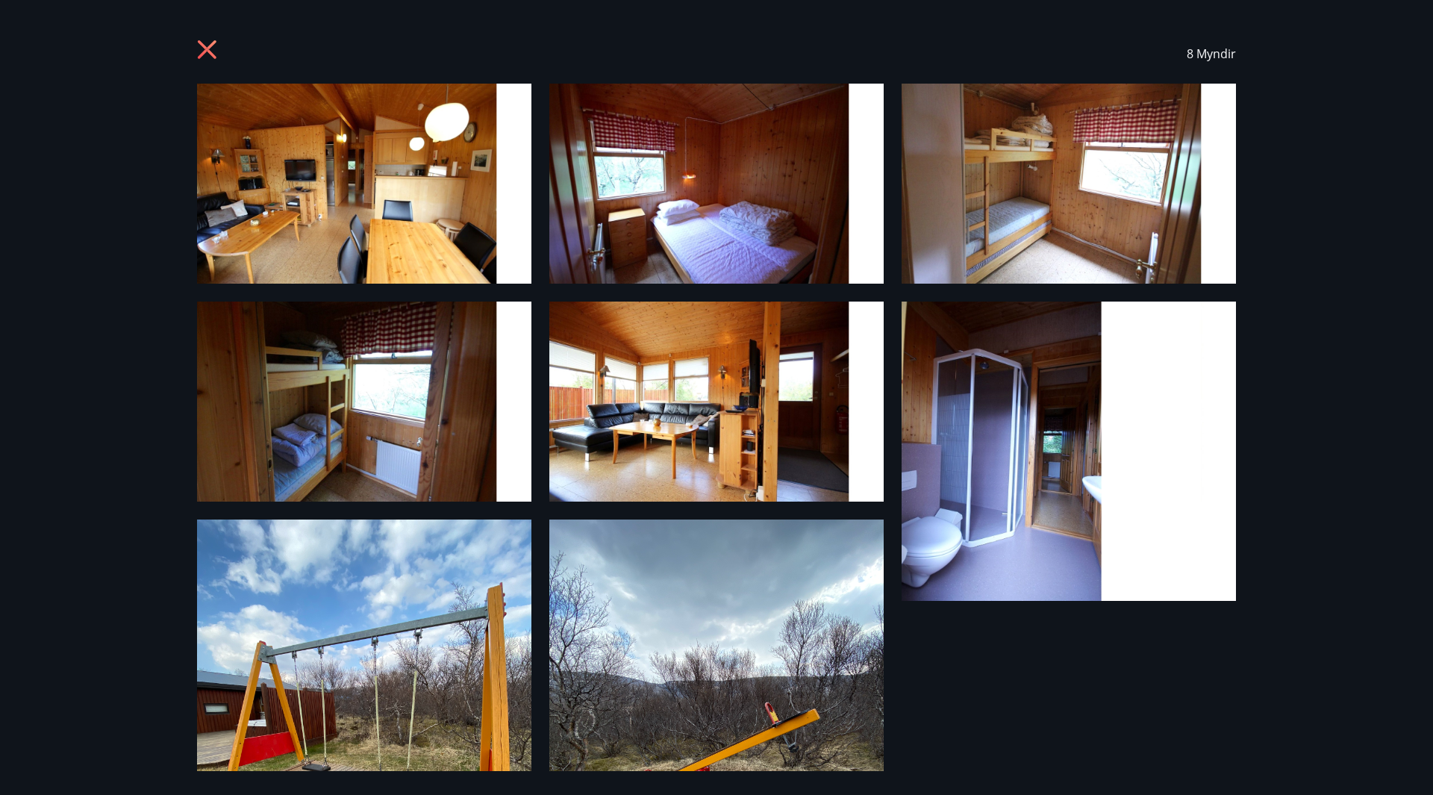
click at [378, 219] on img at bounding box center [364, 184] width 334 height 200
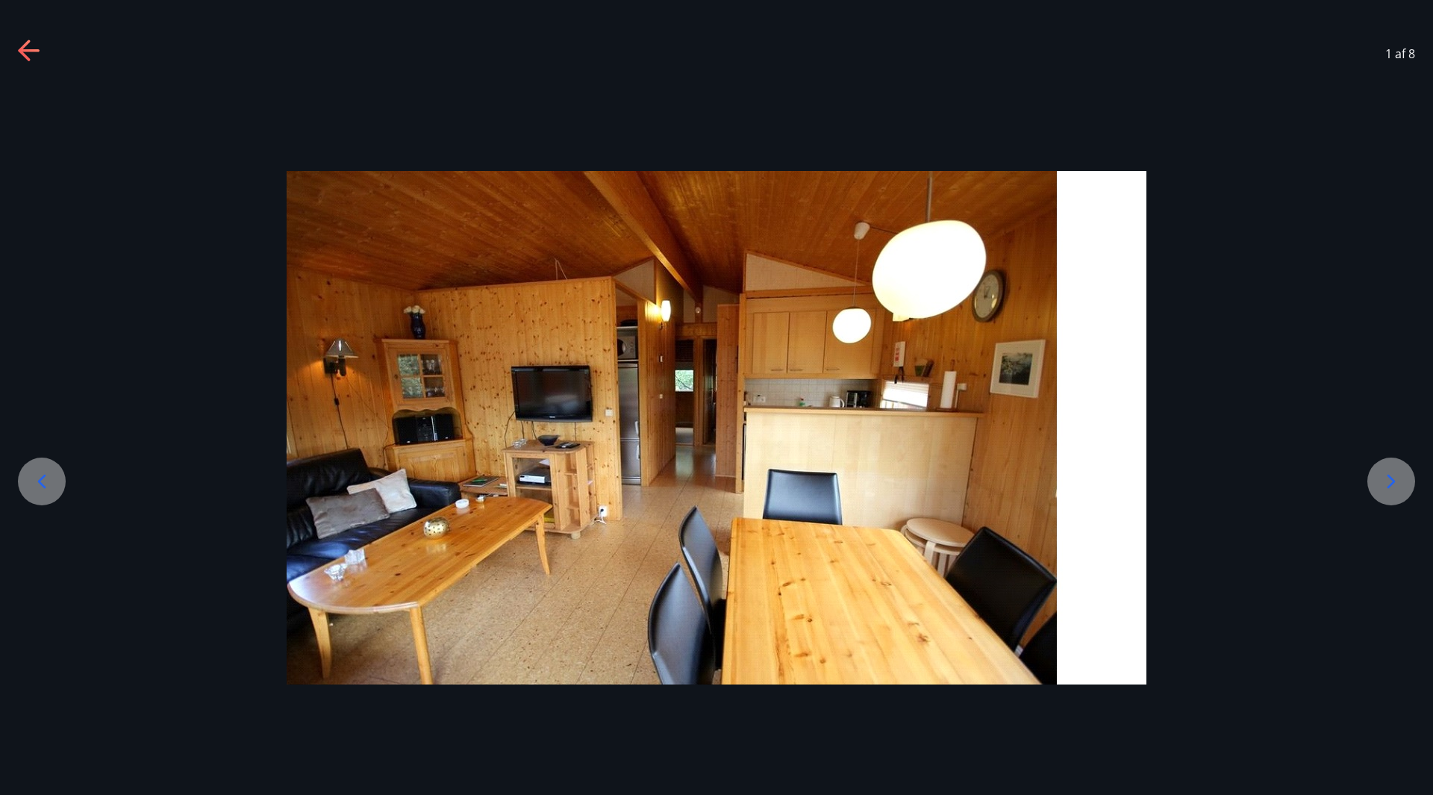
click at [1393, 478] on icon at bounding box center [1391, 481] width 24 height 24
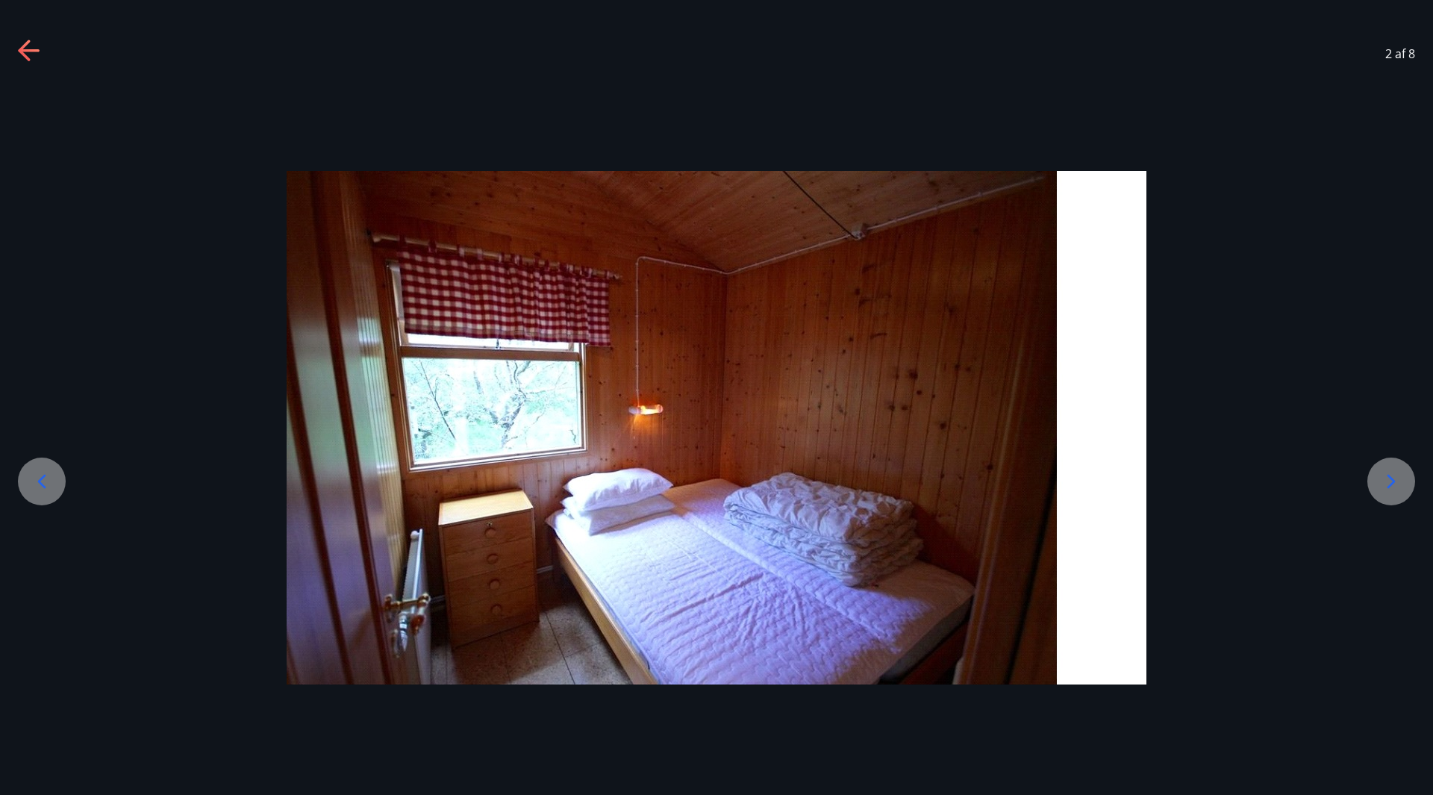
click at [1393, 478] on icon at bounding box center [1391, 481] width 24 height 24
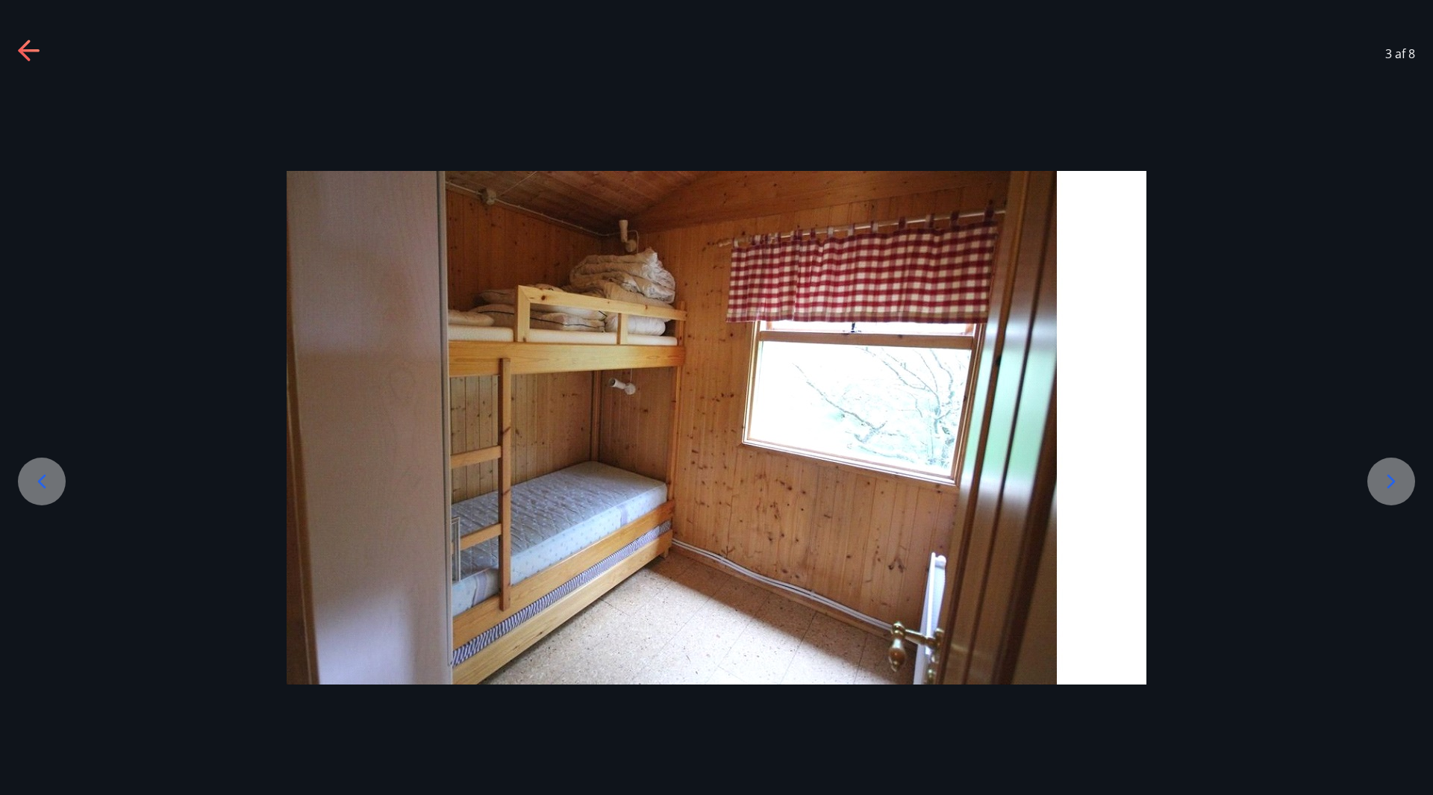
click at [21, 45] on icon at bounding box center [30, 52] width 24 height 24
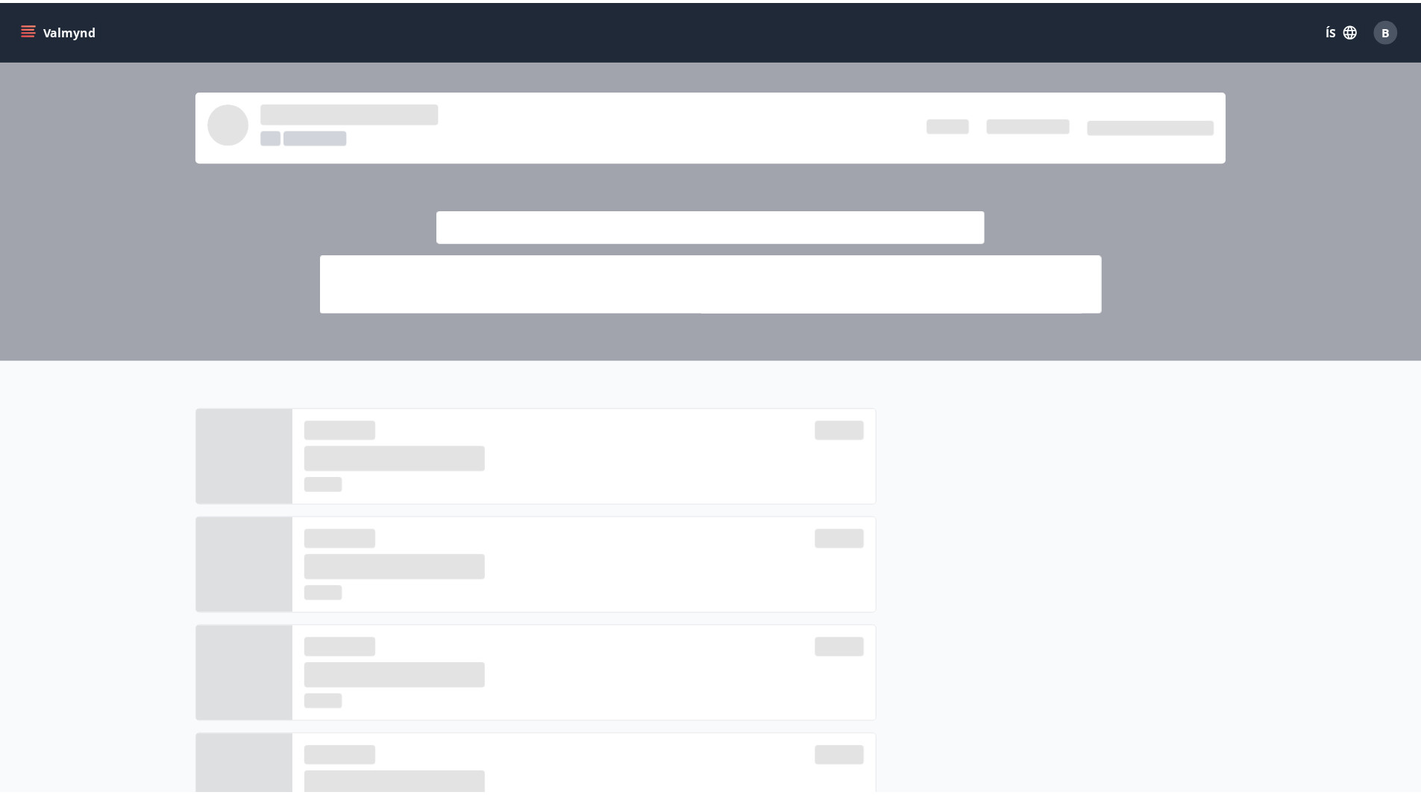
scroll to position [352, 0]
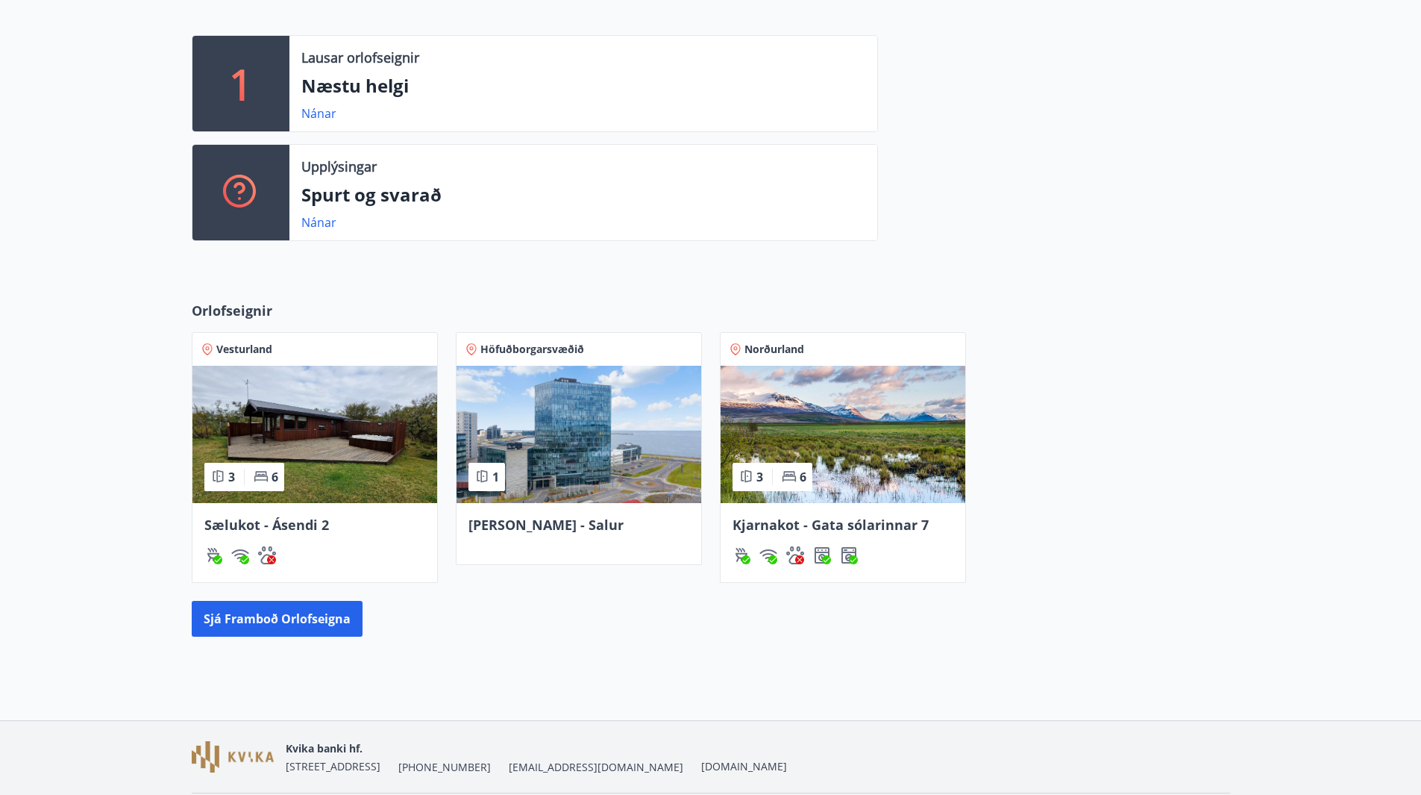
click at [833, 454] on img at bounding box center [843, 434] width 245 height 137
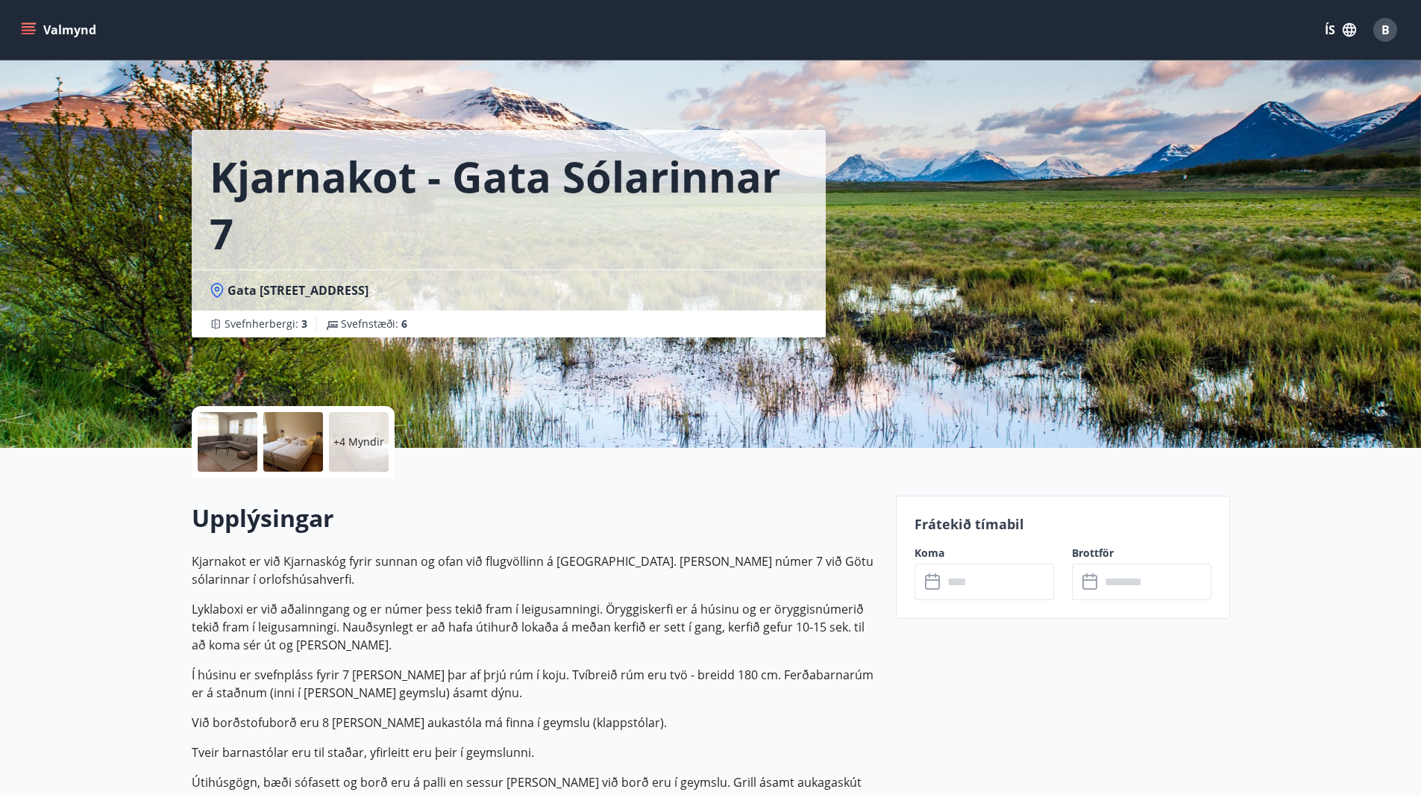
click at [223, 448] on div at bounding box center [228, 442] width 60 height 60
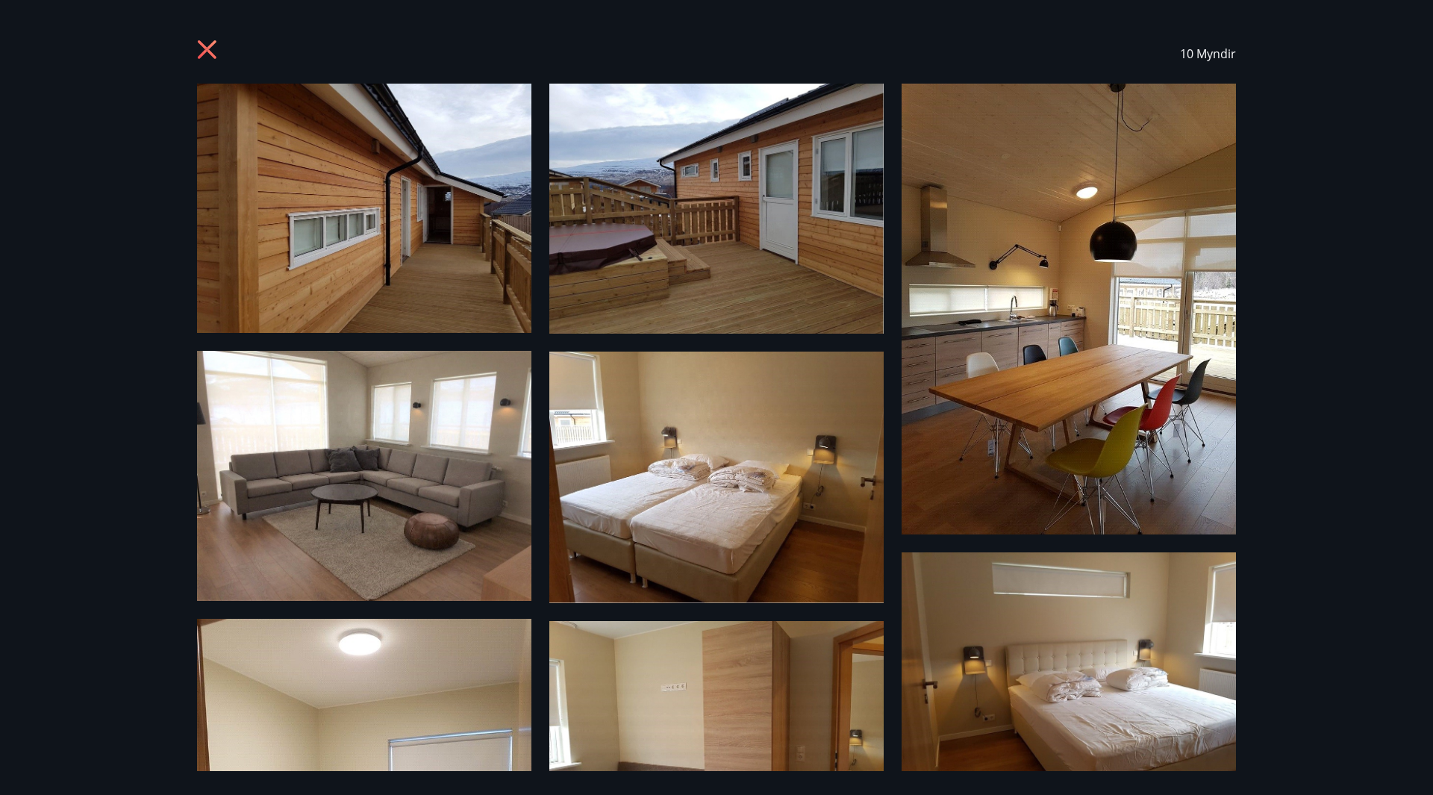
click at [355, 243] on img at bounding box center [364, 208] width 334 height 249
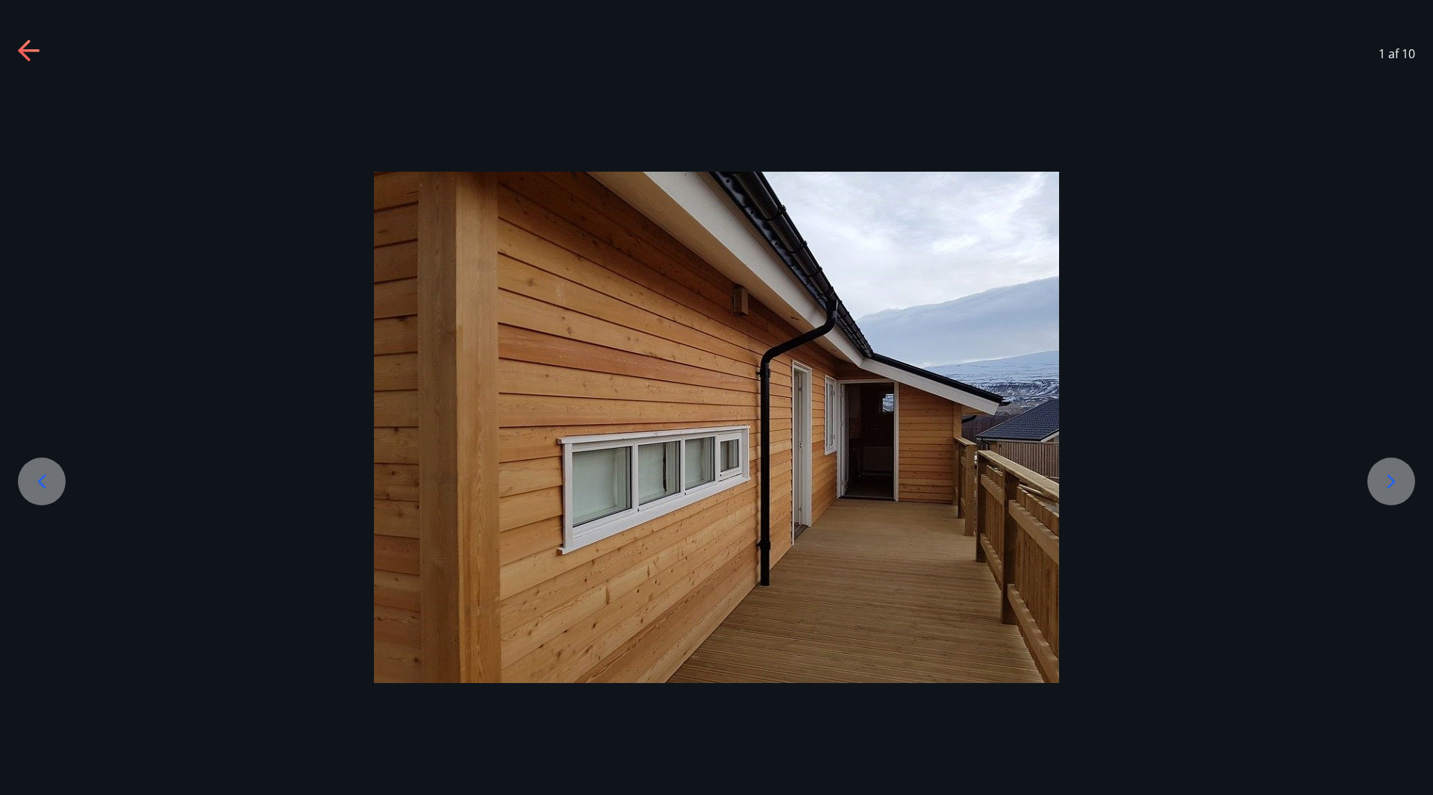
click at [1390, 482] on icon at bounding box center [1391, 481] width 24 height 24
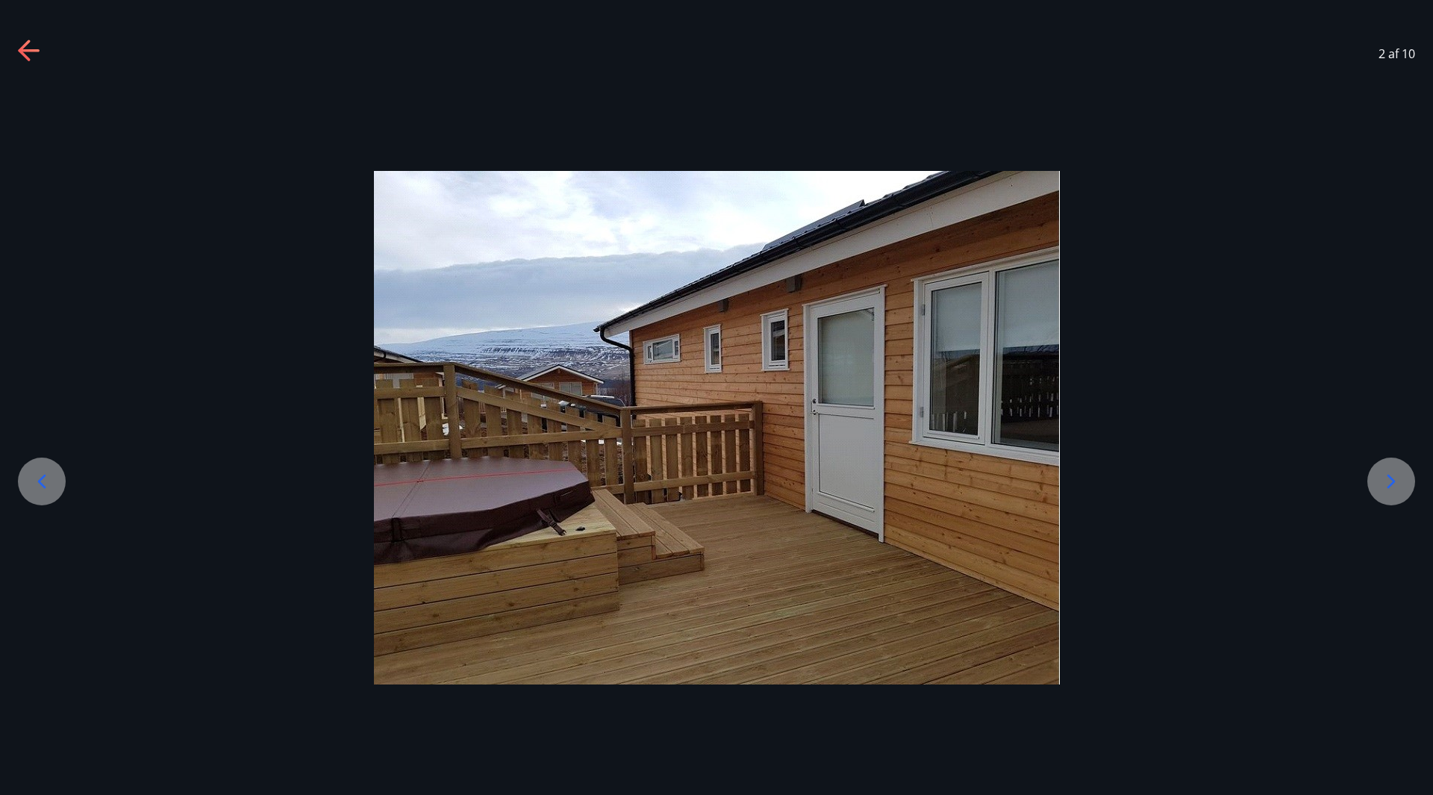
click at [1390, 482] on icon at bounding box center [1391, 481] width 24 height 24
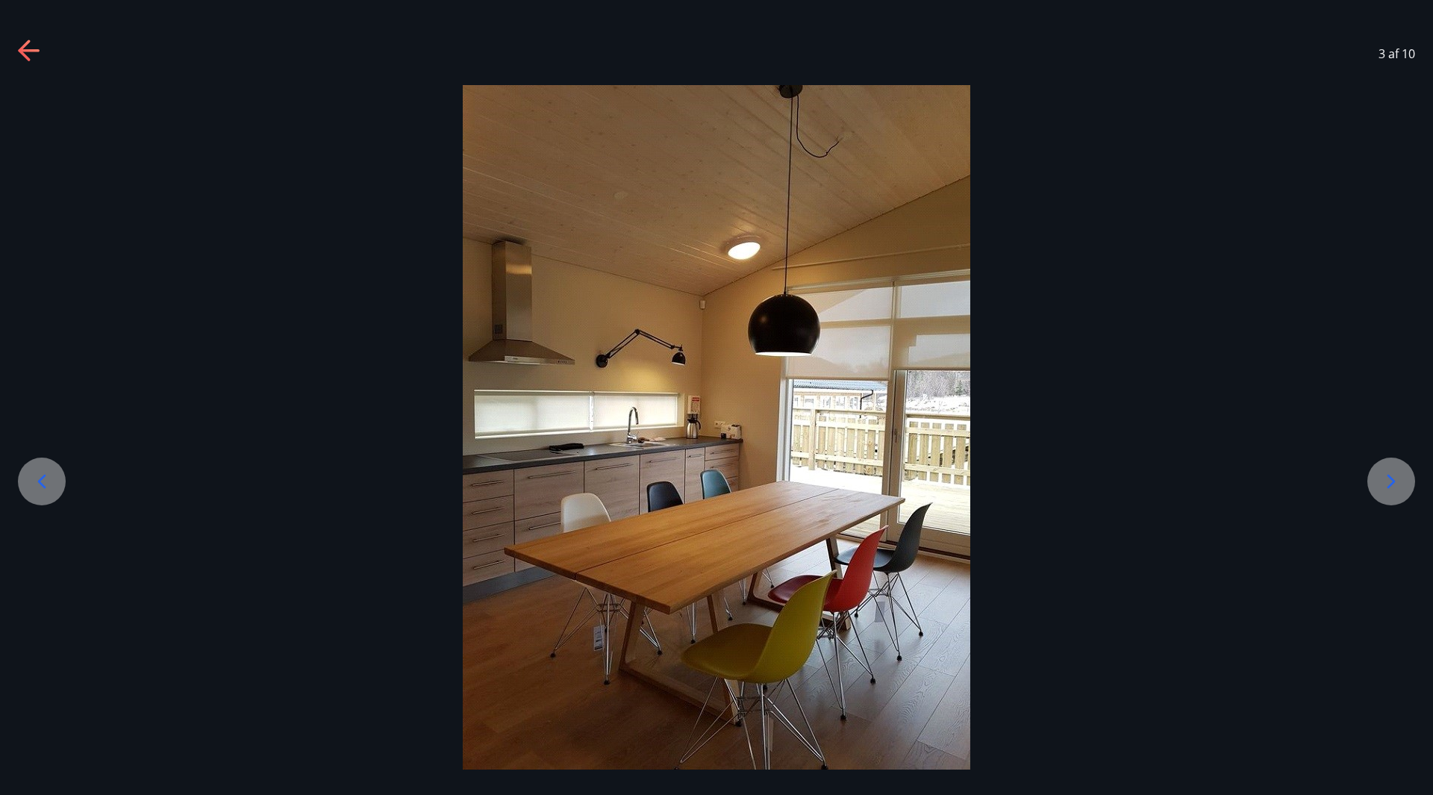
click at [1390, 482] on icon at bounding box center [1391, 481] width 24 height 24
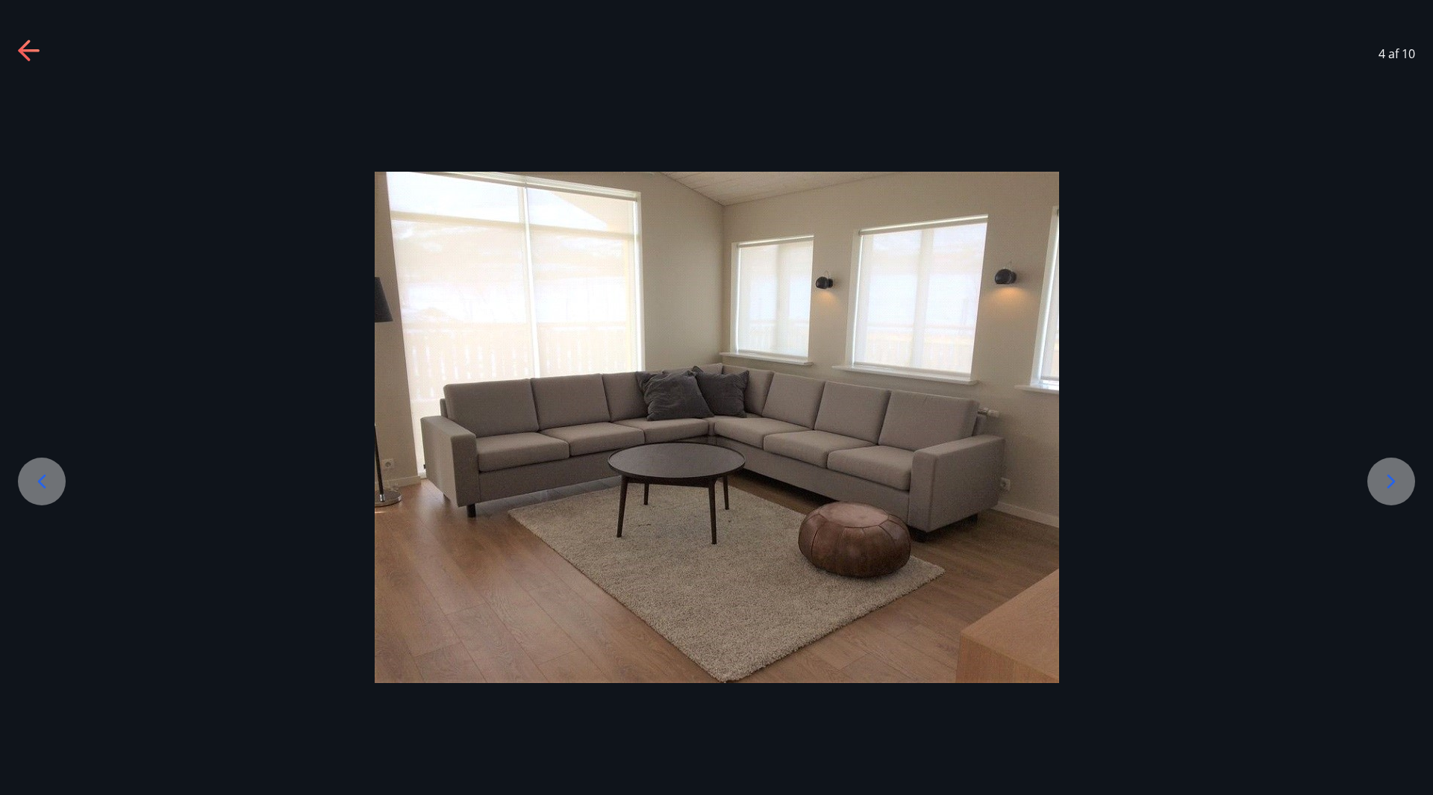
click at [1390, 482] on icon at bounding box center [1391, 481] width 24 height 24
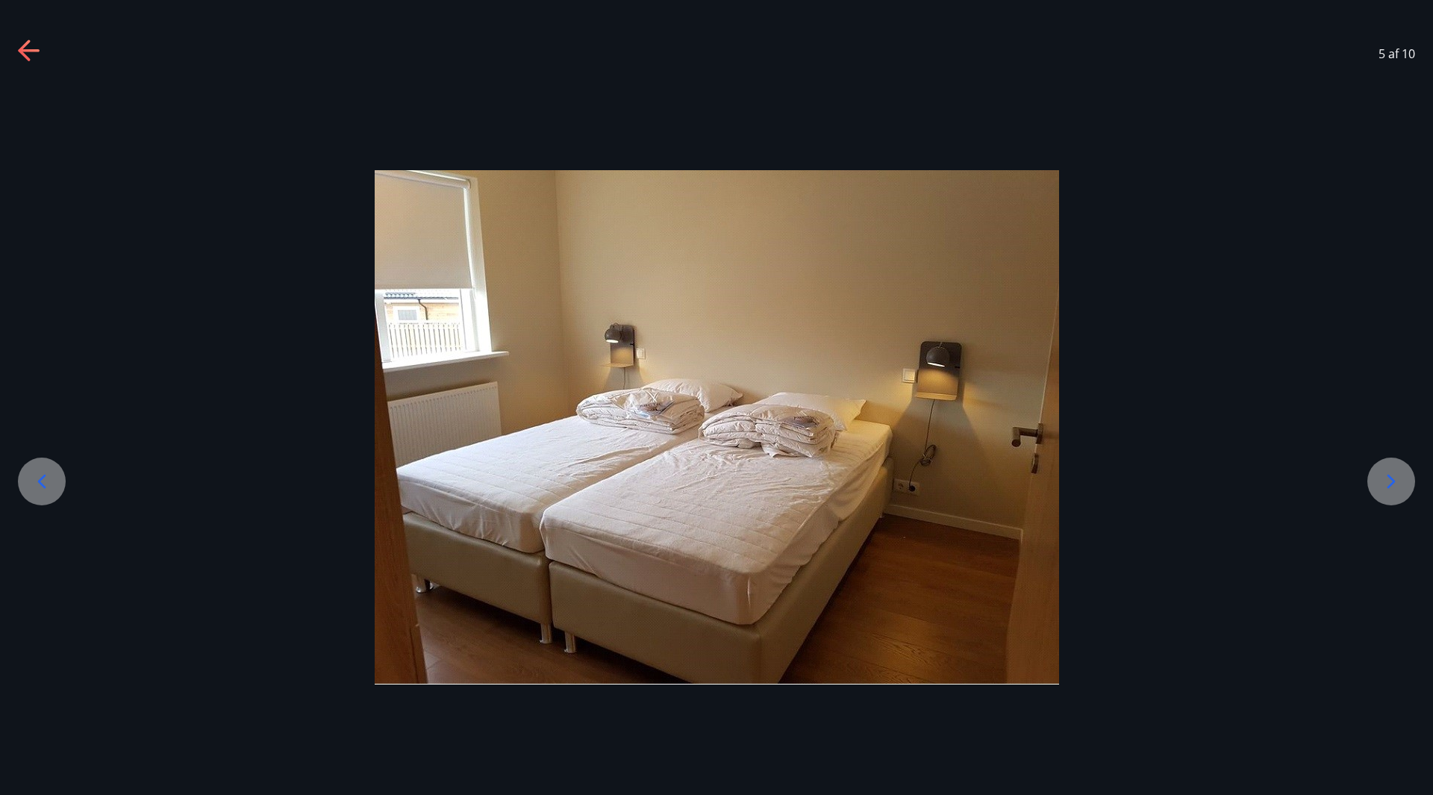
click at [1390, 482] on icon at bounding box center [1391, 481] width 24 height 24
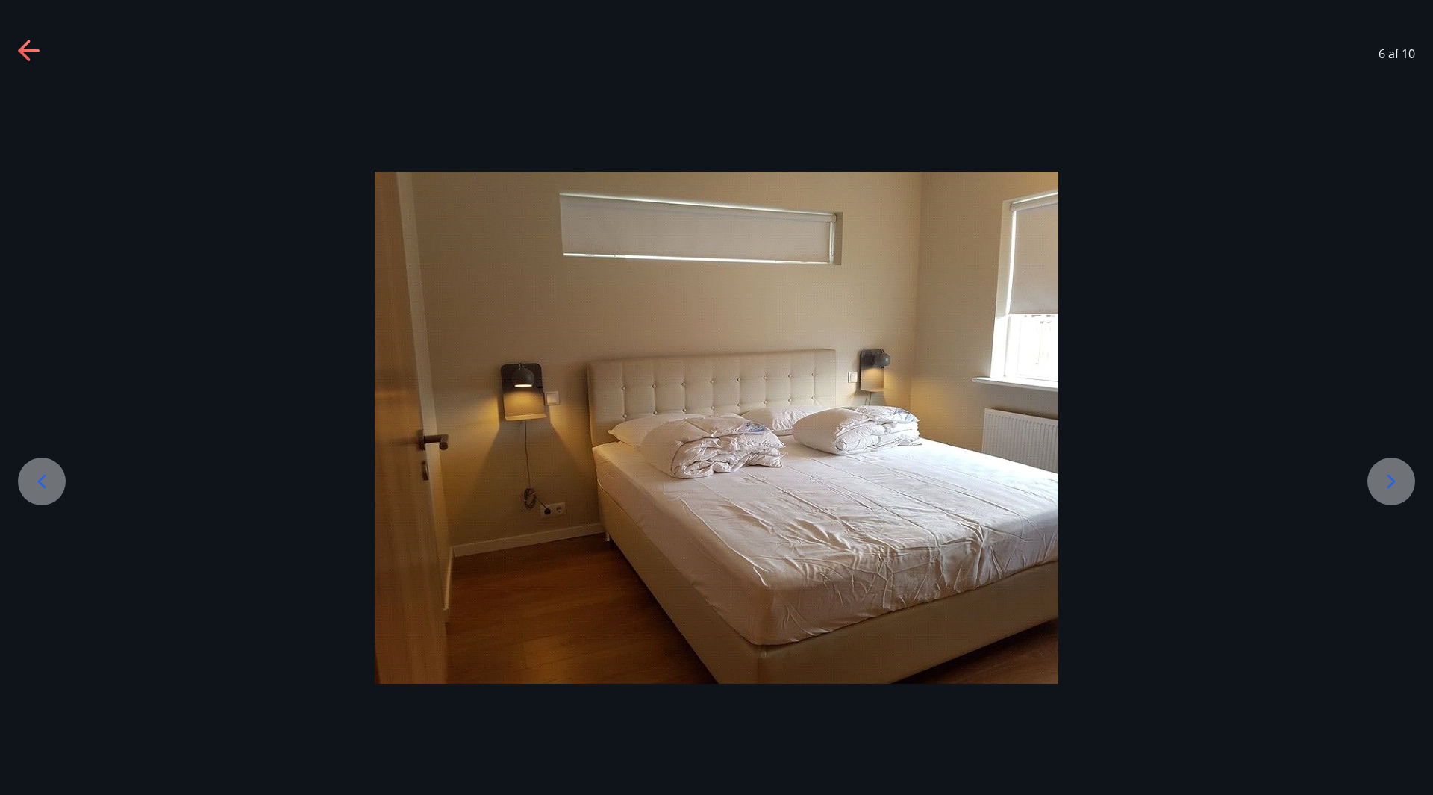
click at [1390, 482] on icon at bounding box center [1391, 481] width 24 height 24
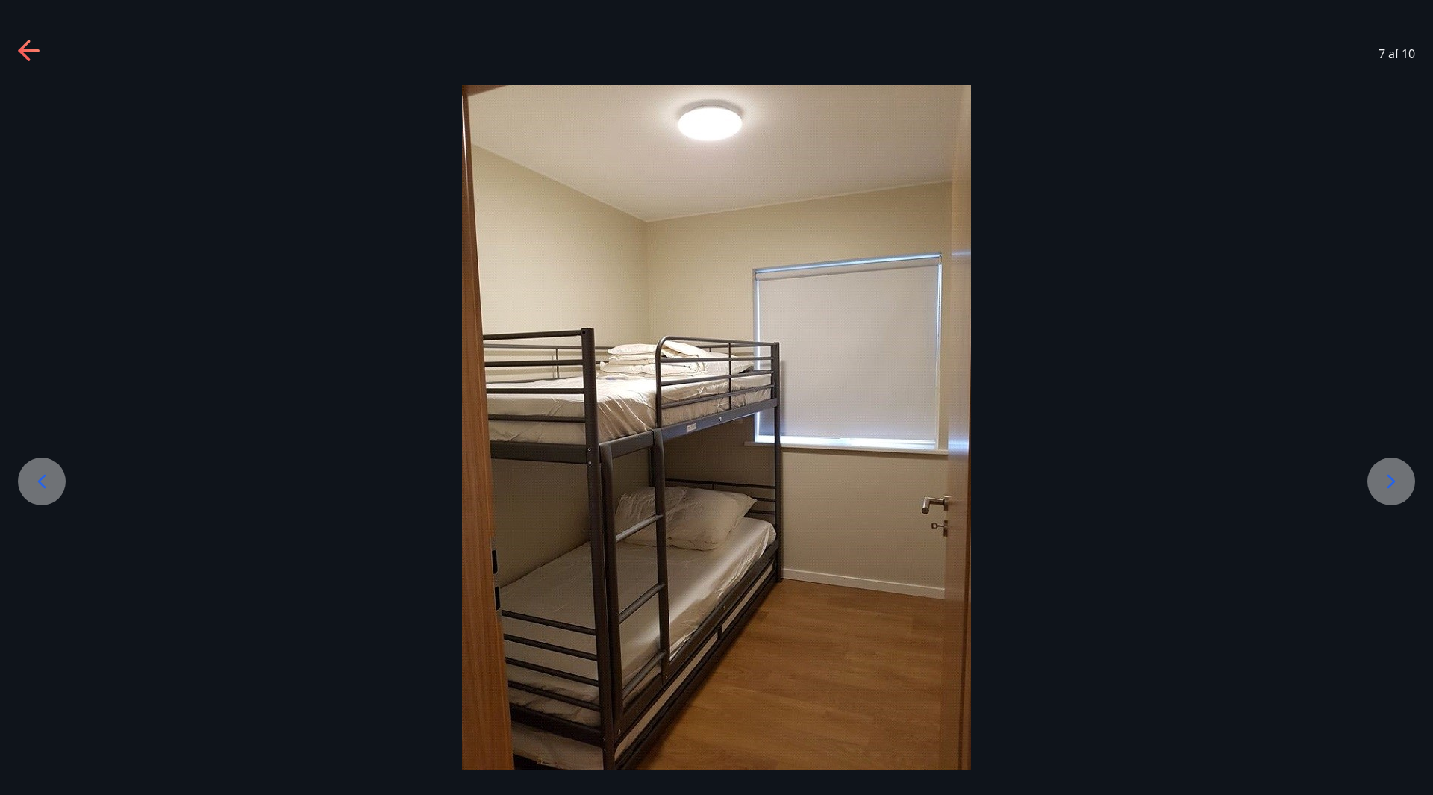
click at [1391, 482] on icon at bounding box center [1391, 481] width 24 height 24
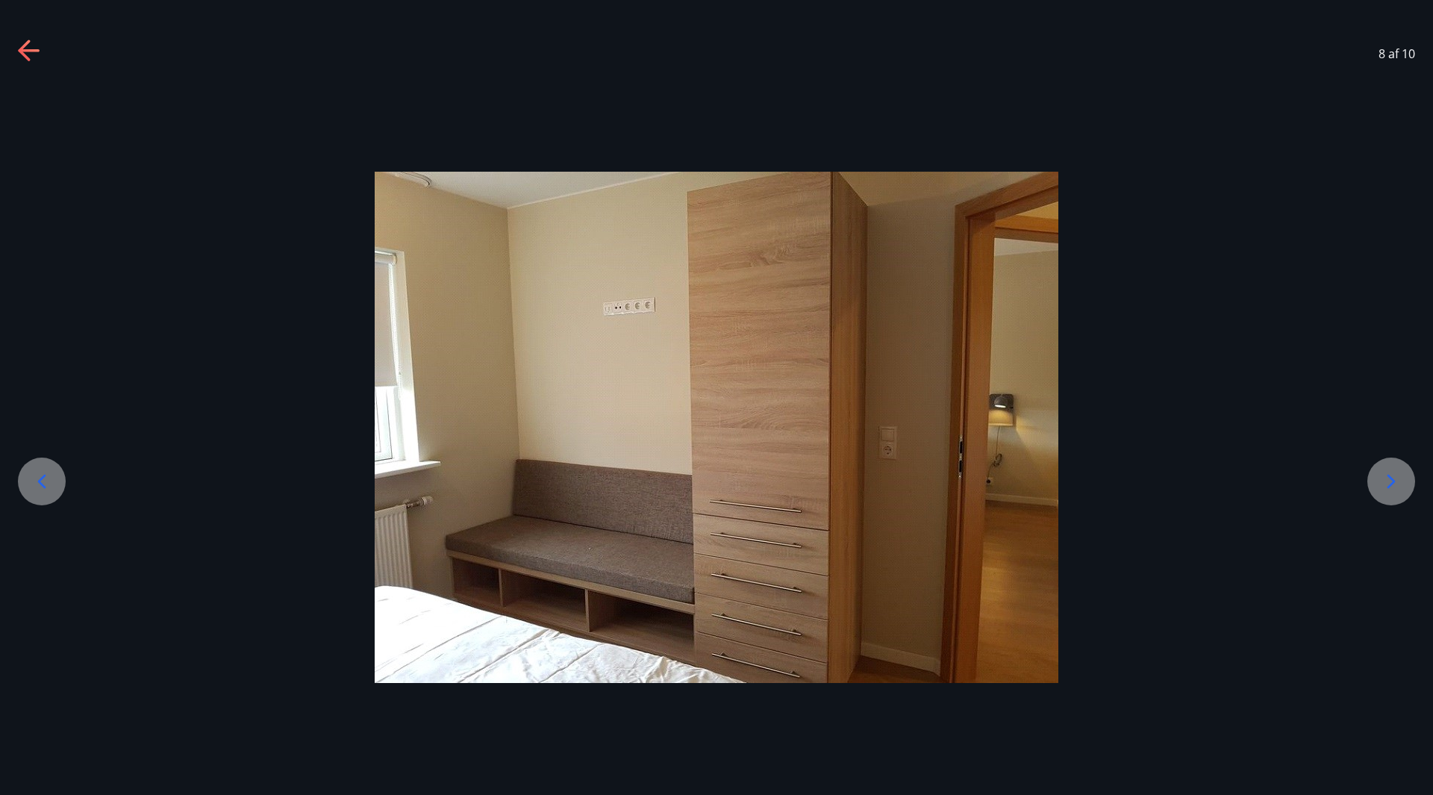
click at [1391, 482] on icon at bounding box center [1391, 481] width 24 height 24
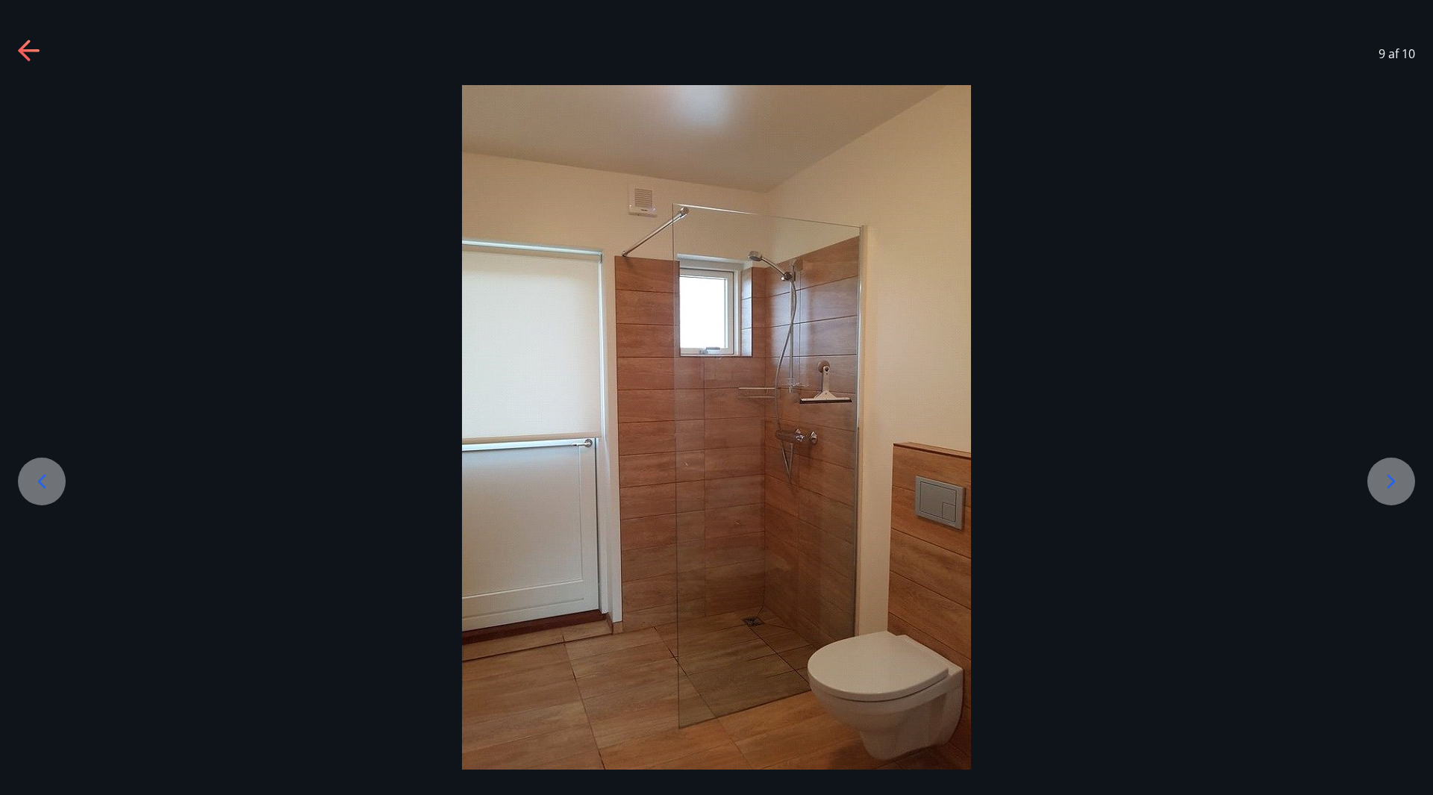
click at [1391, 482] on icon at bounding box center [1391, 481] width 24 height 24
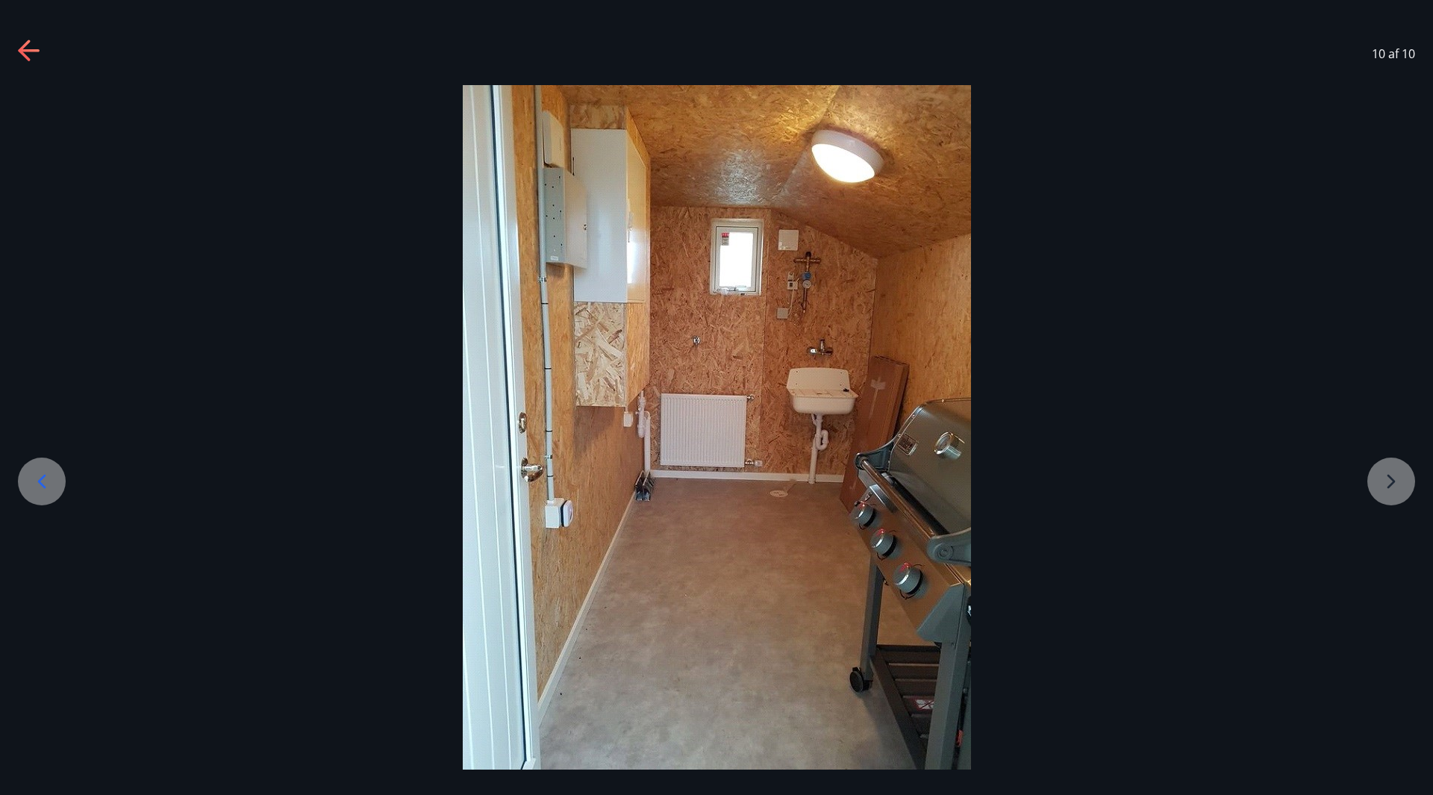
click at [22, 45] on icon at bounding box center [30, 52] width 24 height 24
